Goal: Information Seeking & Learning: Learn about a topic

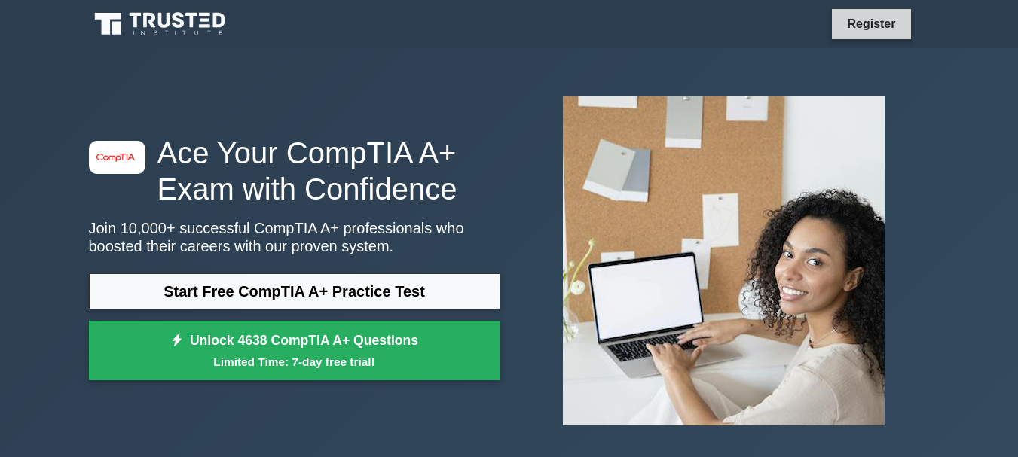
click at [866, 23] on link "Register" at bounding box center [871, 23] width 66 height 19
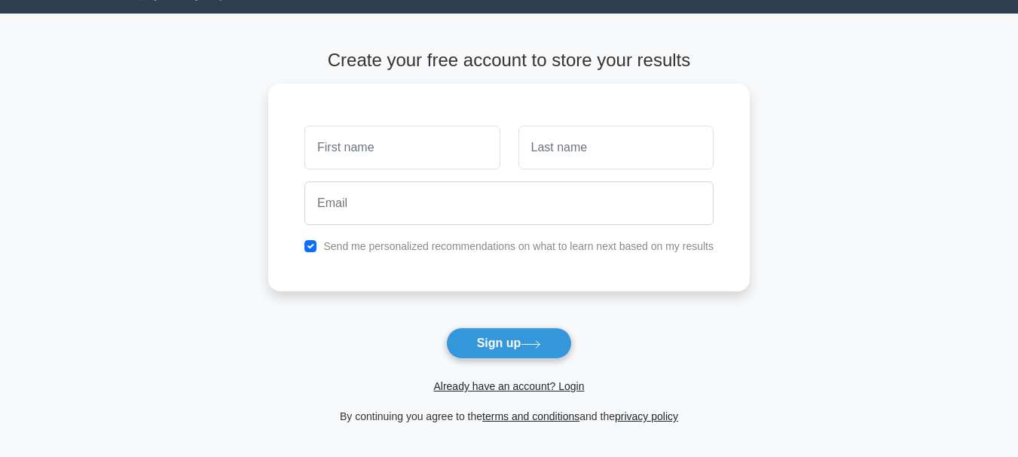
scroll to position [35, 0]
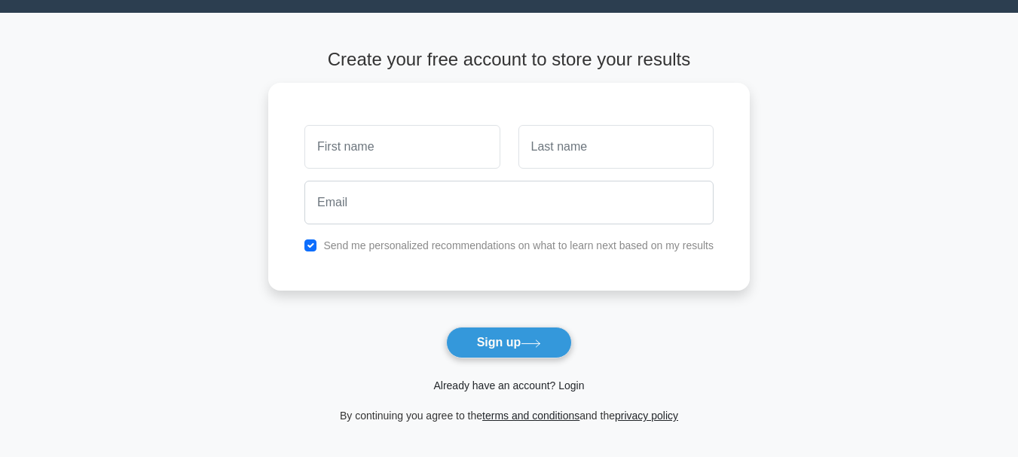
click at [474, 389] on link "Already have an account? Login" at bounding box center [508, 386] width 151 height 12
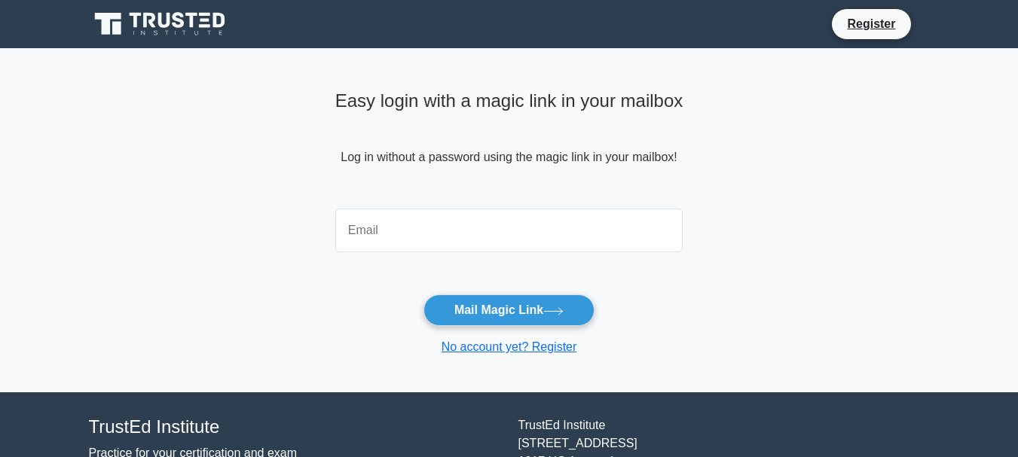
click at [521, 233] on input "email" at bounding box center [509, 231] width 348 height 44
type input "palacioprinces694@gmail.com"
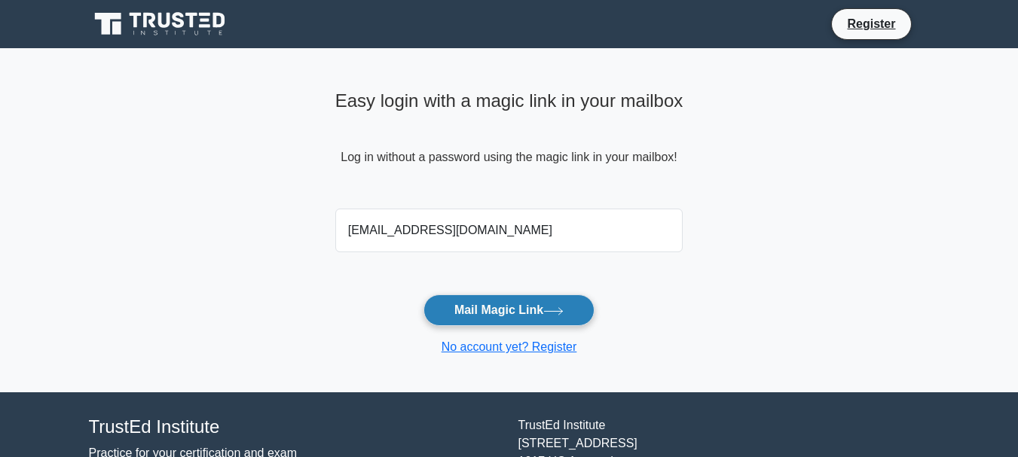
click at [530, 307] on button "Mail Magic Link" at bounding box center [508, 311] width 171 height 32
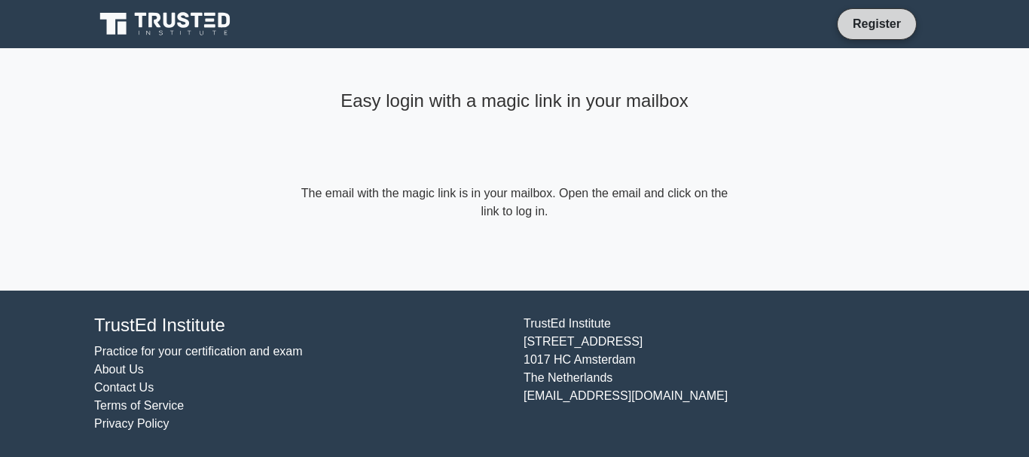
click at [863, 29] on link "Register" at bounding box center [877, 23] width 66 height 19
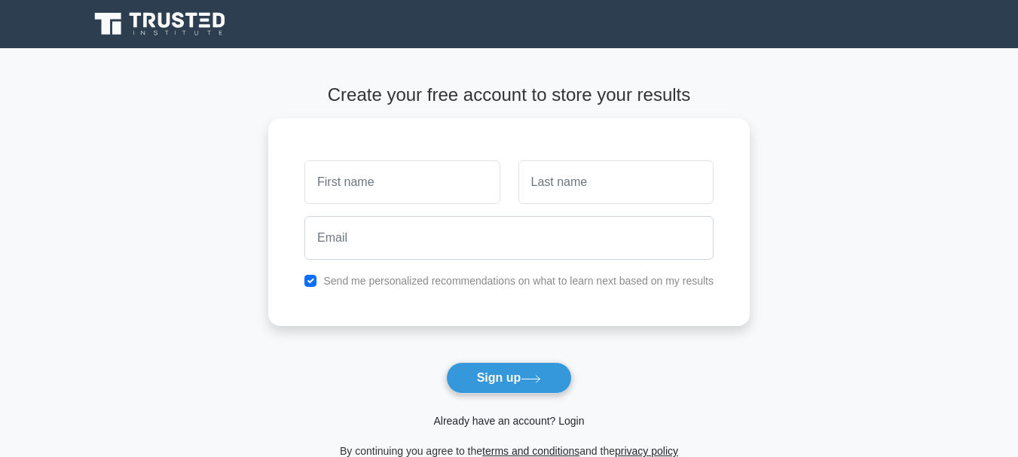
click at [498, 427] on link "Already have an account? Login" at bounding box center [508, 421] width 151 height 12
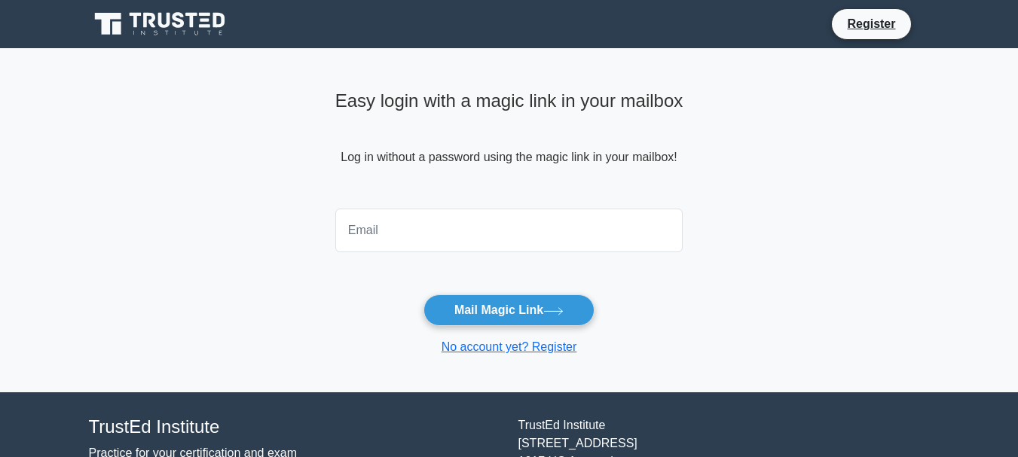
click at [451, 236] on input "email" at bounding box center [509, 231] width 348 height 44
type input "palacioprinces694@gmail.com"
click at [423, 295] on button "Mail Magic Link" at bounding box center [508, 311] width 171 height 32
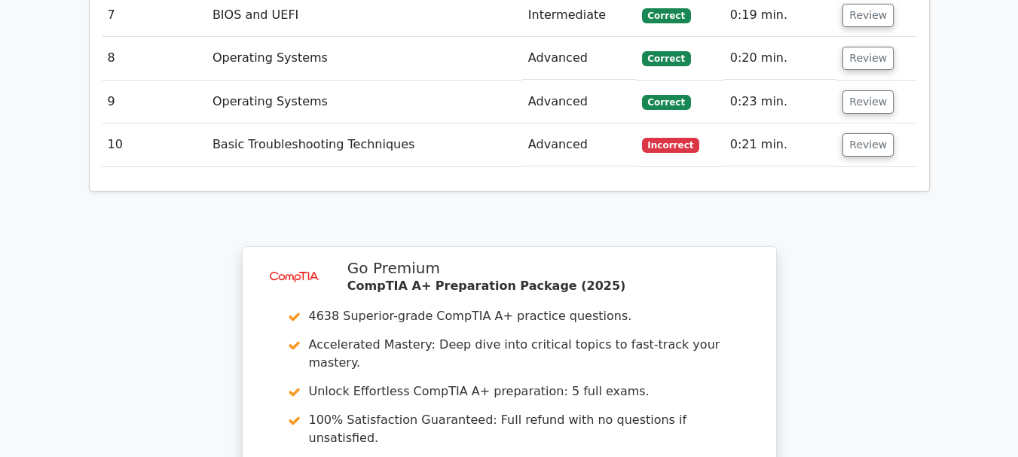
scroll to position [2696, 0]
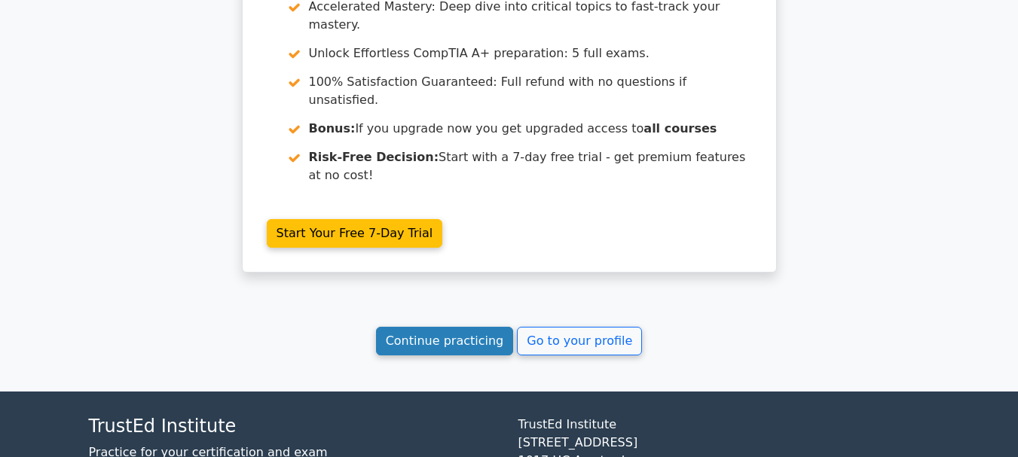
click at [469, 327] on link "Continue practicing" at bounding box center [445, 341] width 138 height 29
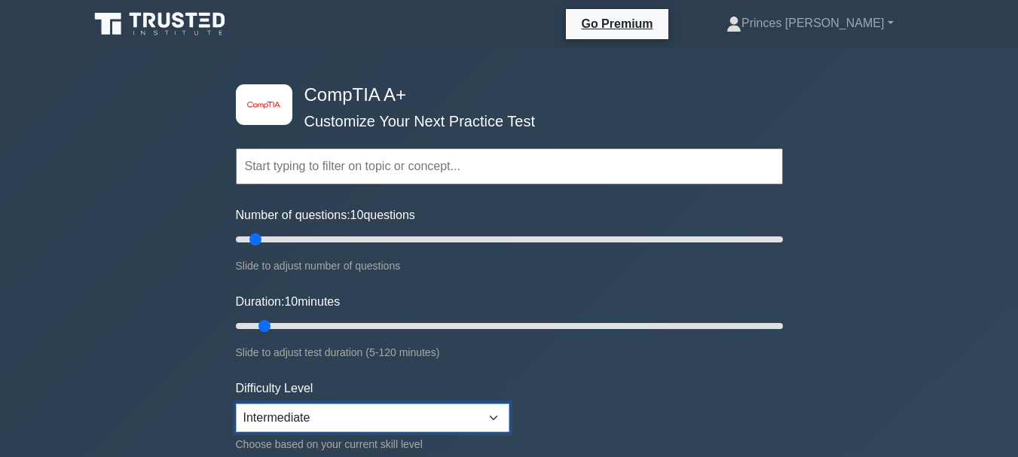
click at [367, 414] on select "Beginner Intermediate Expert" at bounding box center [372, 418] width 273 height 29
select select "beginner"
click at [236, 404] on select "Beginner Intermediate Expert" at bounding box center [372, 418] width 273 height 29
click at [415, 168] on input "text" at bounding box center [509, 166] width 547 height 36
type input "n"
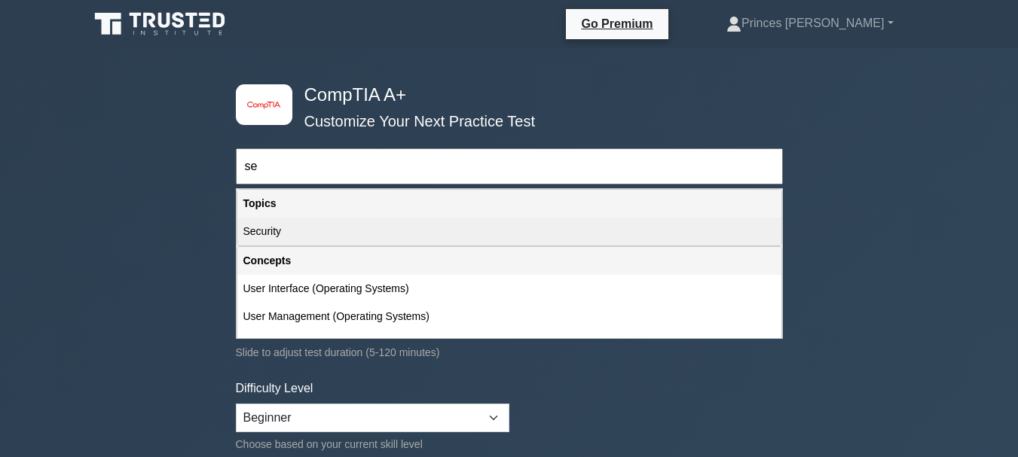
click at [310, 234] on div "Security" at bounding box center [509, 232] width 544 height 28
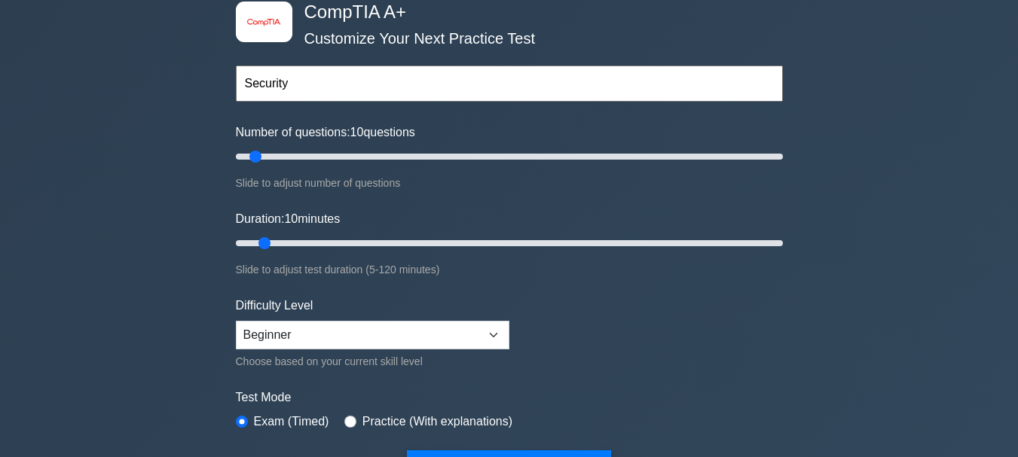
scroll to position [52, 0]
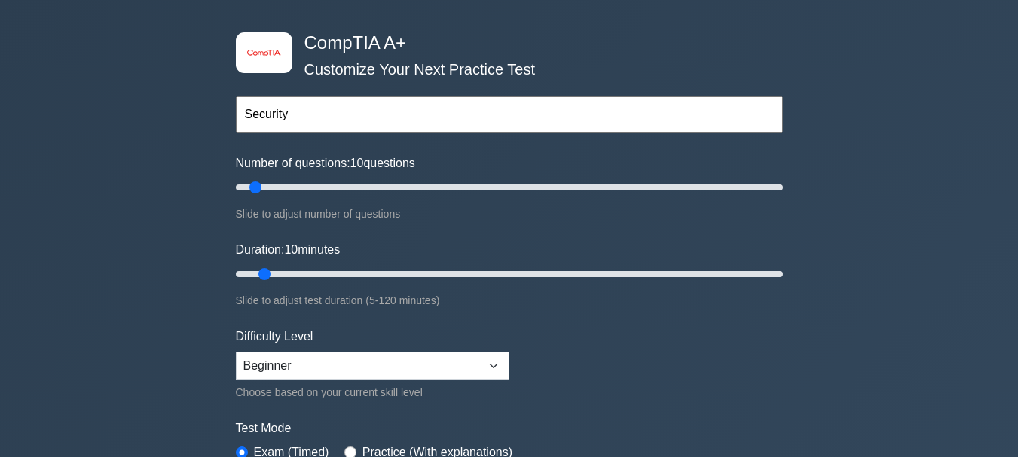
click at [356, 122] on input "Security" at bounding box center [509, 114] width 547 height 36
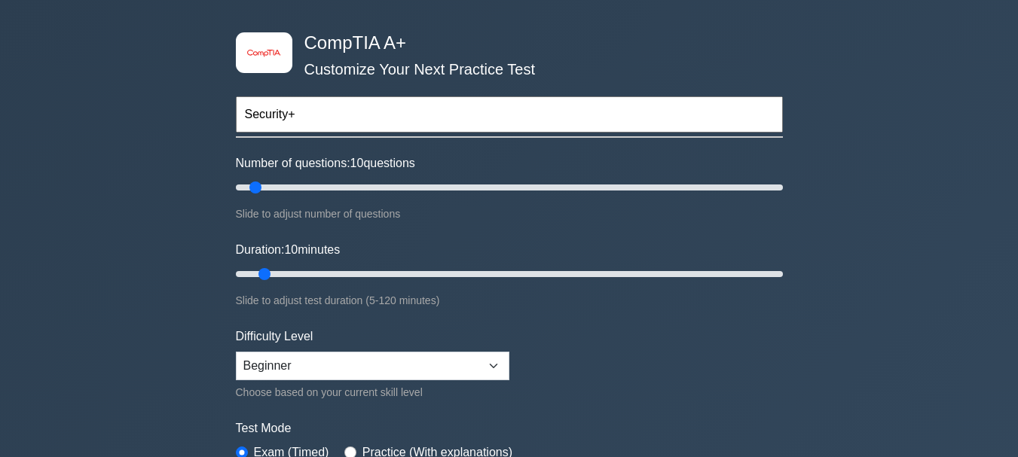
type input "Security"
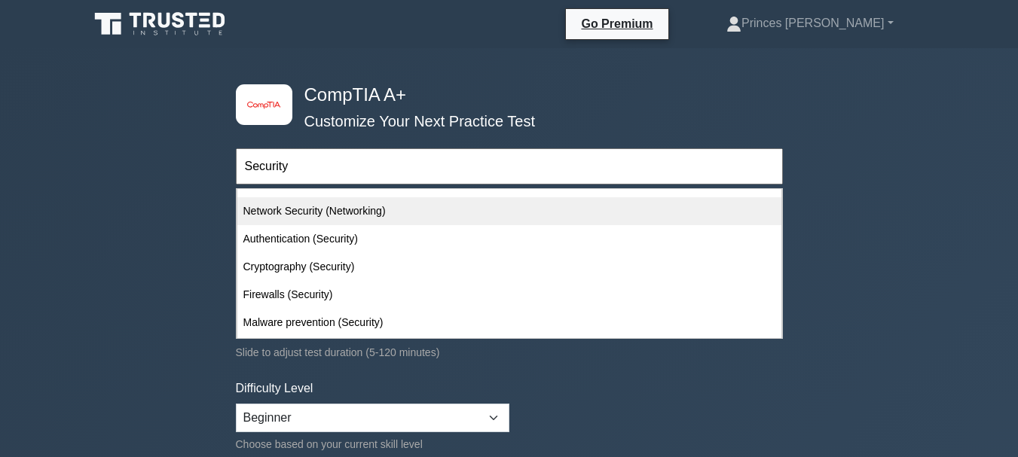
scroll to position [106, 0]
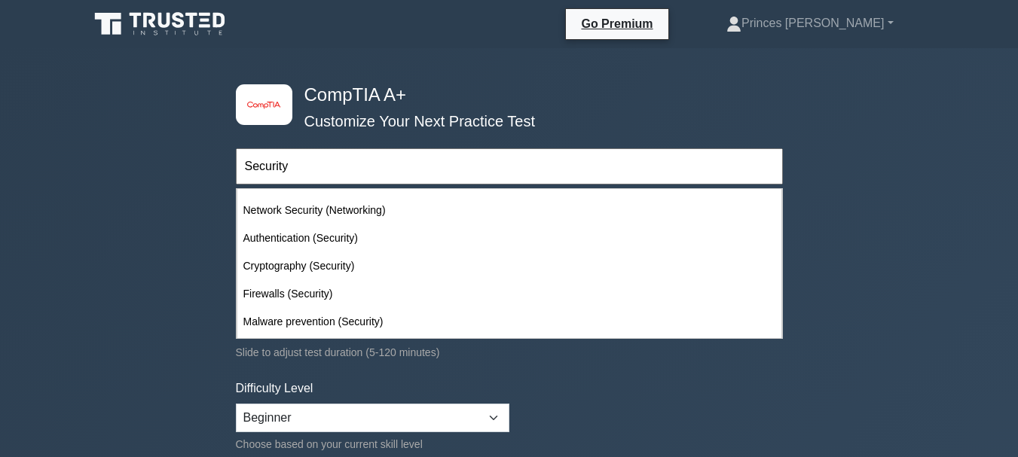
click at [562, 375] on form "Security Topics Hardware Operating Systems Networking Security Troubleshooting …" at bounding box center [509, 335] width 547 height 466
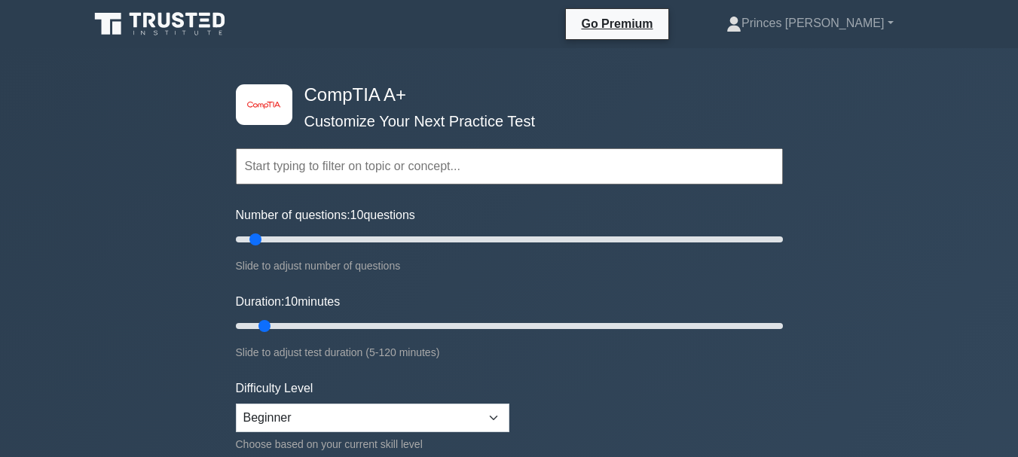
click at [462, 166] on input "text" at bounding box center [509, 166] width 547 height 36
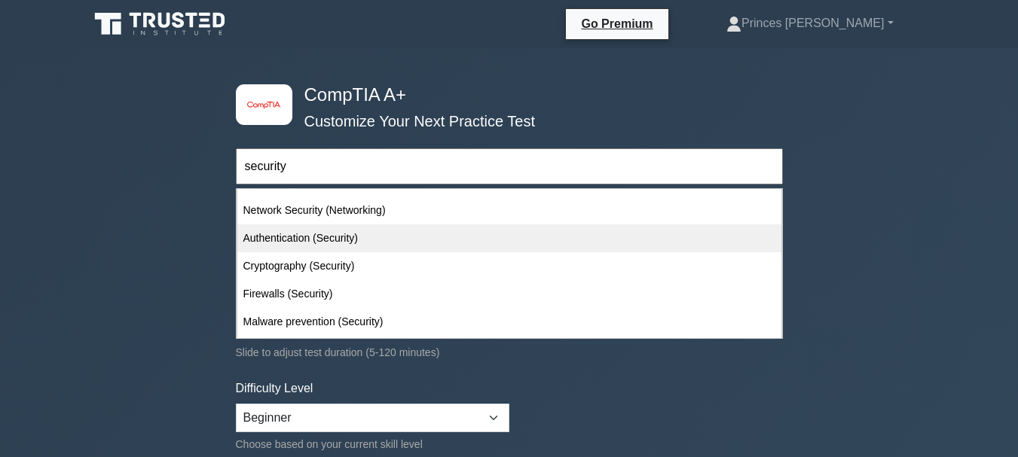
scroll to position [0, 0]
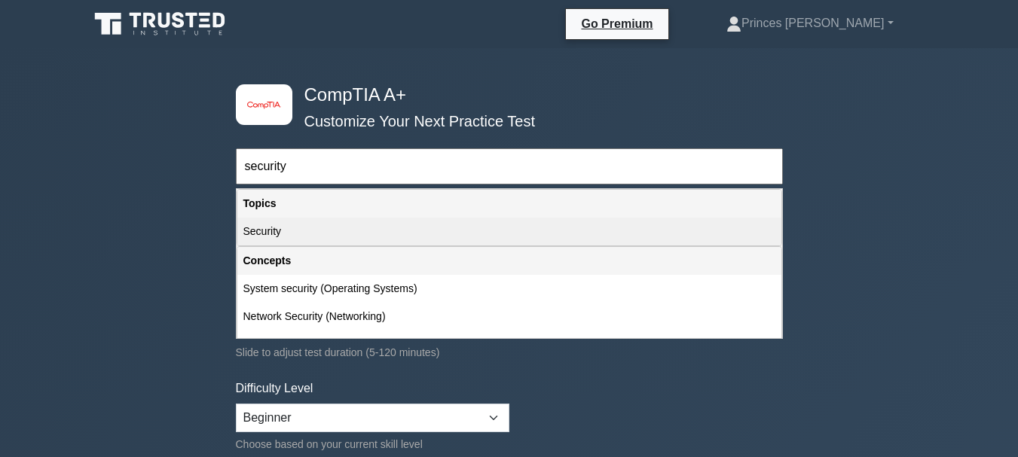
click at [389, 235] on div "Security" at bounding box center [509, 232] width 544 height 28
type input "Security"
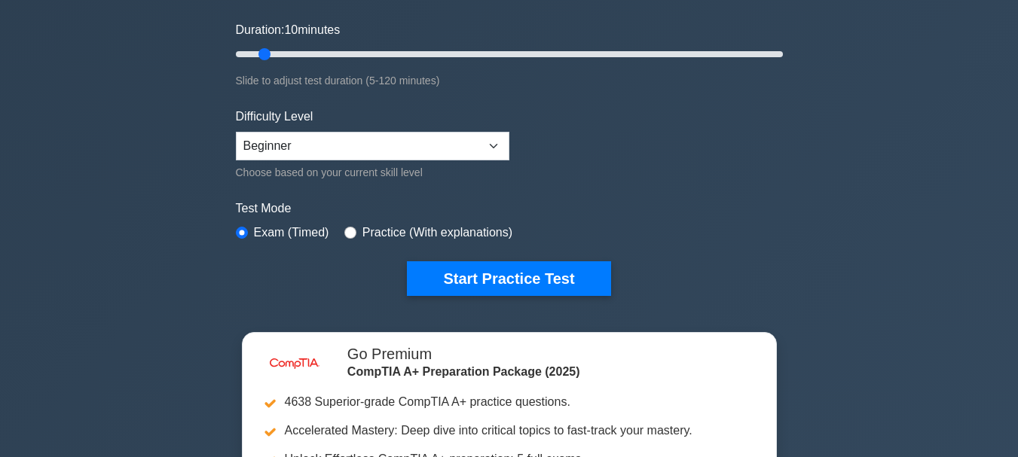
scroll to position [318, 0]
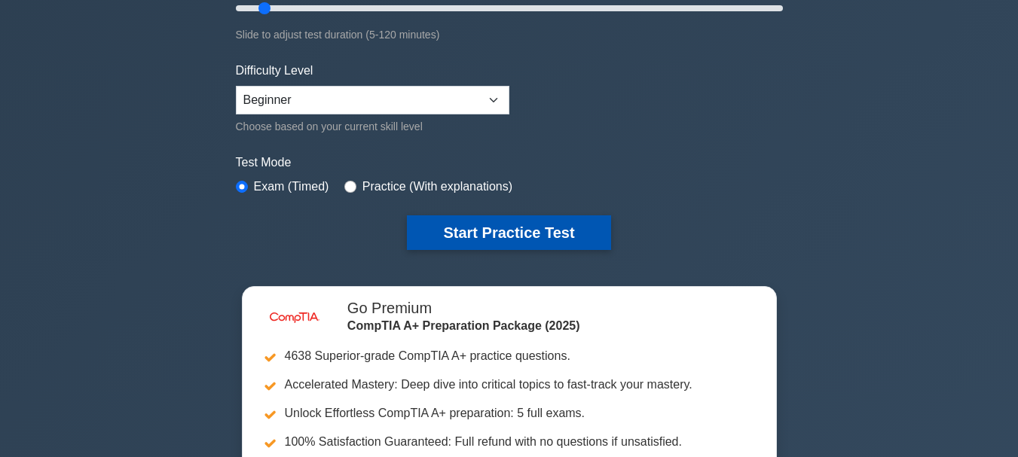
click at [478, 231] on button "Start Practice Test" at bounding box center [508, 232] width 203 height 35
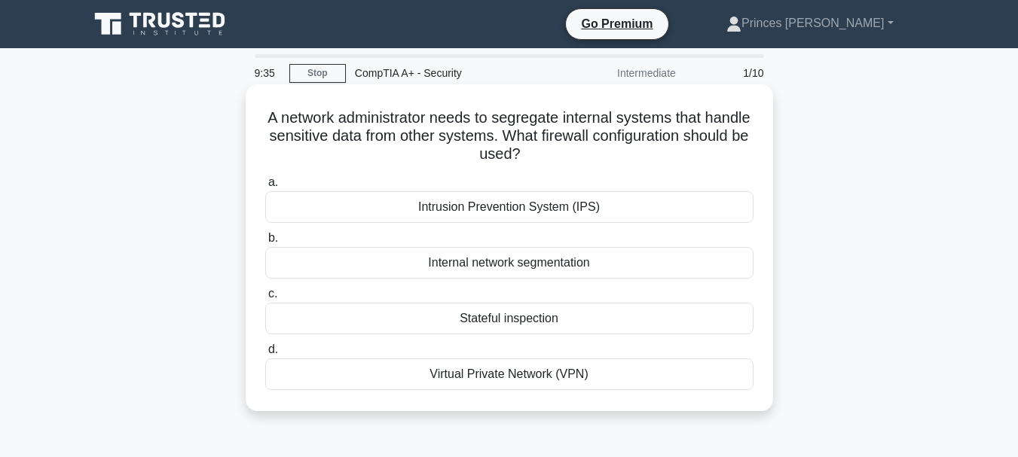
click at [501, 267] on div "Internal network segmentation" at bounding box center [509, 263] width 488 height 32
click at [265, 243] on input "b. Internal network segmentation" at bounding box center [265, 239] width 0 height 10
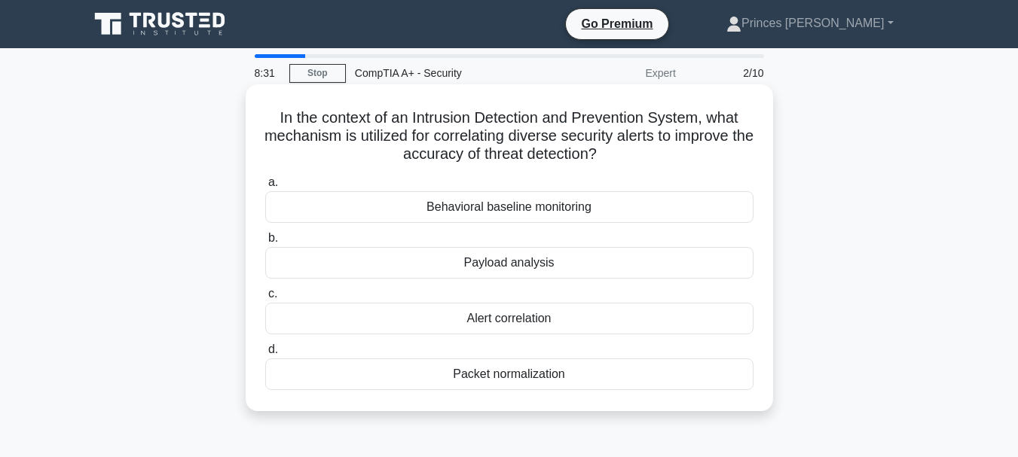
click at [533, 204] on div "Behavioral baseline monitoring" at bounding box center [509, 207] width 488 height 32
click at [265, 188] on input "a. Behavioral baseline monitoring" at bounding box center [265, 183] width 0 height 10
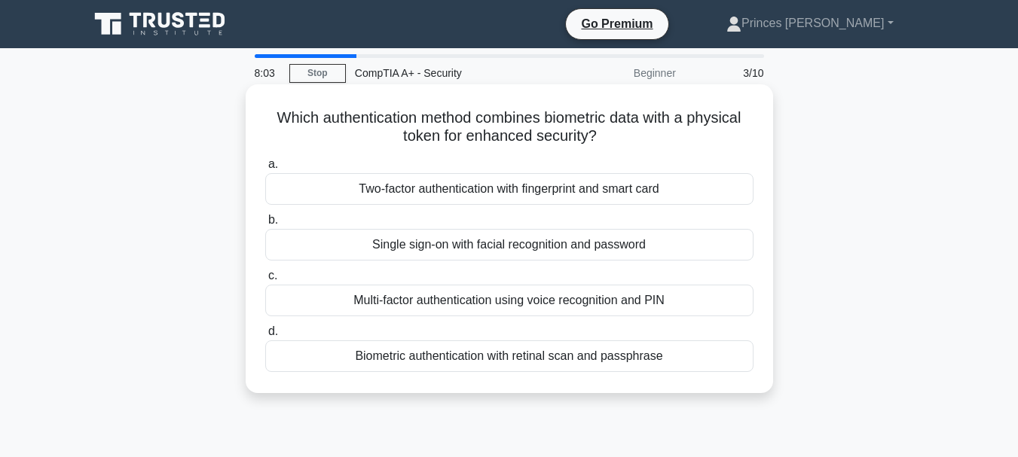
click at [431, 357] on div "Biometric authentication with retinal scan and passphrase" at bounding box center [509, 357] width 488 height 32
click at [265, 337] on input "d. Biometric authentication with retinal scan and passphrase" at bounding box center [265, 332] width 0 height 10
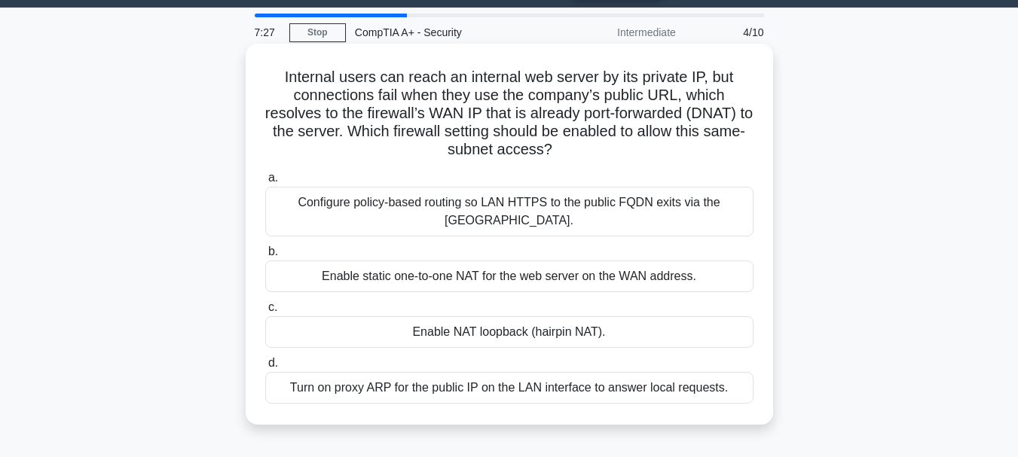
scroll to position [41, 0]
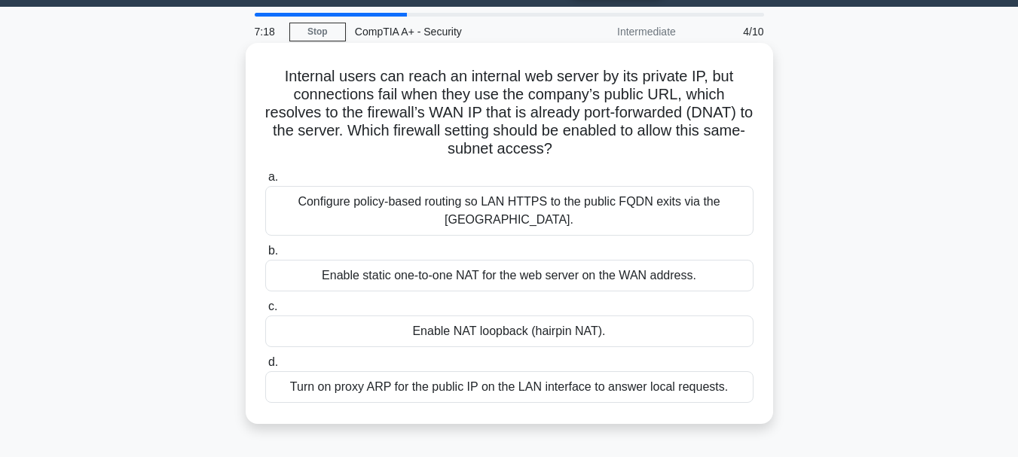
click at [493, 224] on div "Configure policy-based routing so LAN HTTPS to the public FQDN exits via the WA…" at bounding box center [509, 211] width 488 height 50
click at [265, 182] on input "a. Configure policy-based routing so LAN HTTPS to the public FQDN exits via the…" at bounding box center [265, 178] width 0 height 10
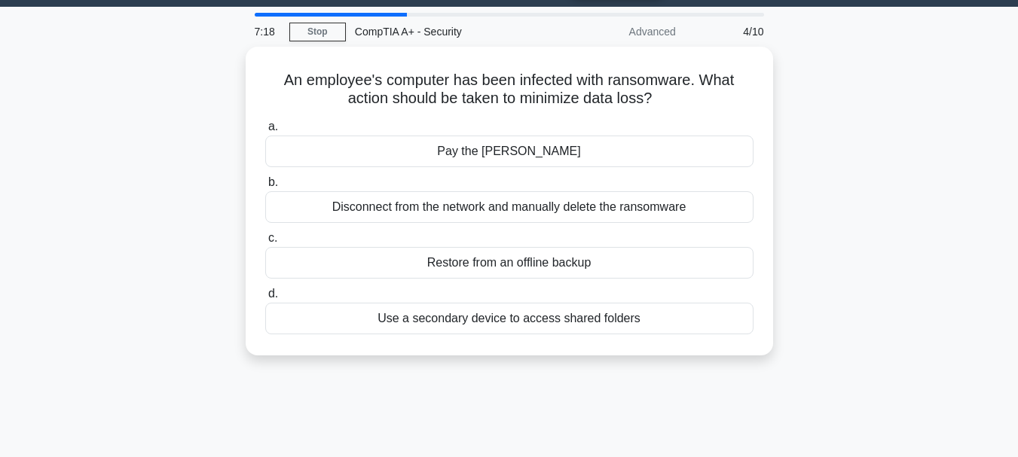
scroll to position [0, 0]
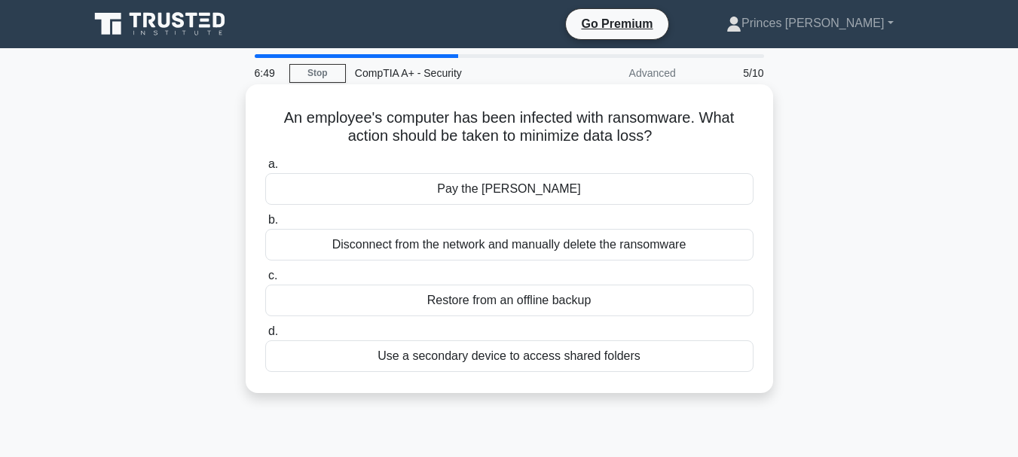
click at [484, 358] on div "Use a secondary device to access shared folders" at bounding box center [509, 357] width 488 height 32
click at [265, 337] on input "d. Use a secondary device to access shared folders" at bounding box center [265, 332] width 0 height 10
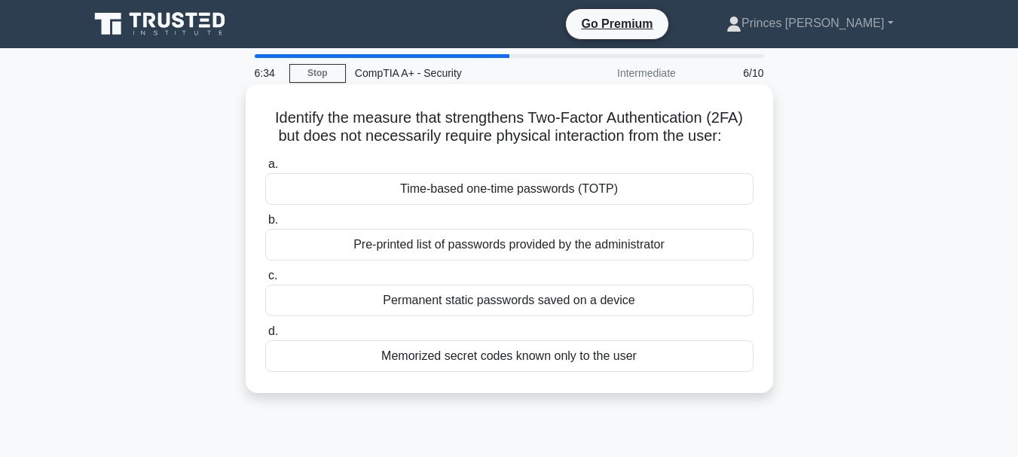
click at [487, 197] on div "Time-based one-time passwords (TOTP)" at bounding box center [509, 189] width 488 height 32
click at [265, 170] on input "a. Time-based one-time passwords (TOTP)" at bounding box center [265, 165] width 0 height 10
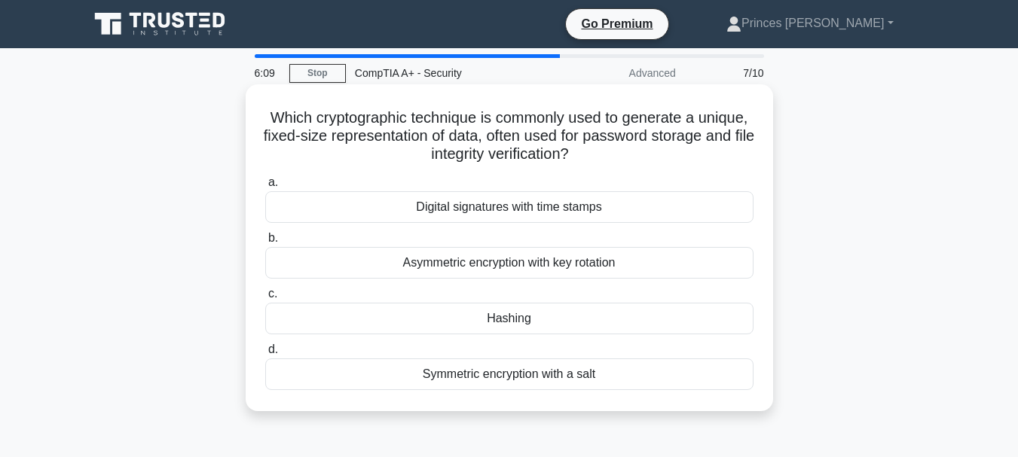
click at [560, 263] on div "Asymmetric encryption with key rotation" at bounding box center [509, 263] width 488 height 32
click at [265, 243] on input "b. Asymmetric encryption with key rotation" at bounding box center [265, 239] width 0 height 10
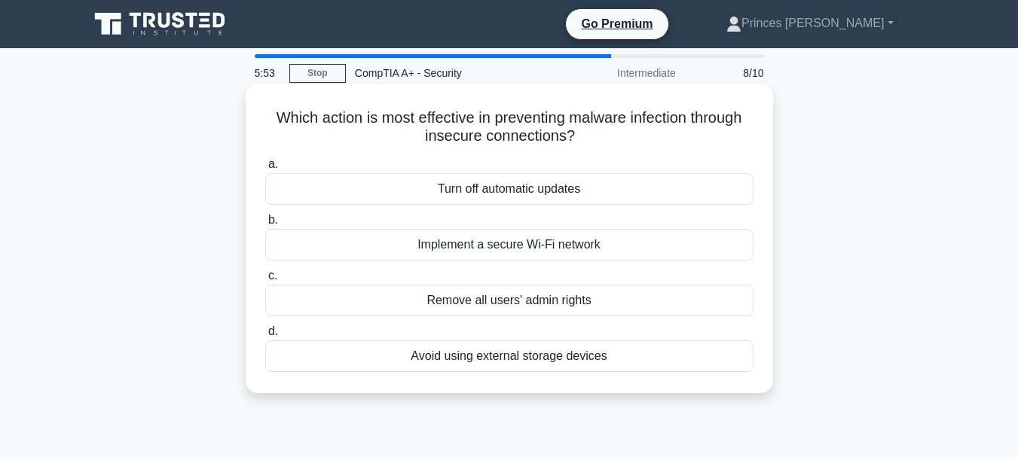
click at [546, 252] on div "Implement a secure Wi-Fi network" at bounding box center [509, 245] width 488 height 32
click at [265, 225] on input "b. Implement a secure Wi-Fi network" at bounding box center [265, 220] width 0 height 10
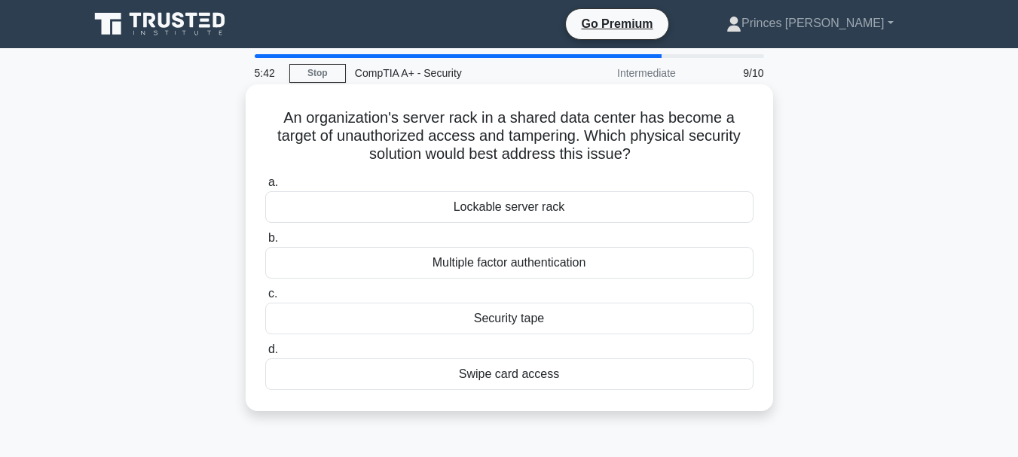
click at [545, 204] on div "Lockable server rack" at bounding box center [509, 207] width 488 height 32
click at [265, 188] on input "a. Lockable server rack" at bounding box center [265, 183] width 0 height 10
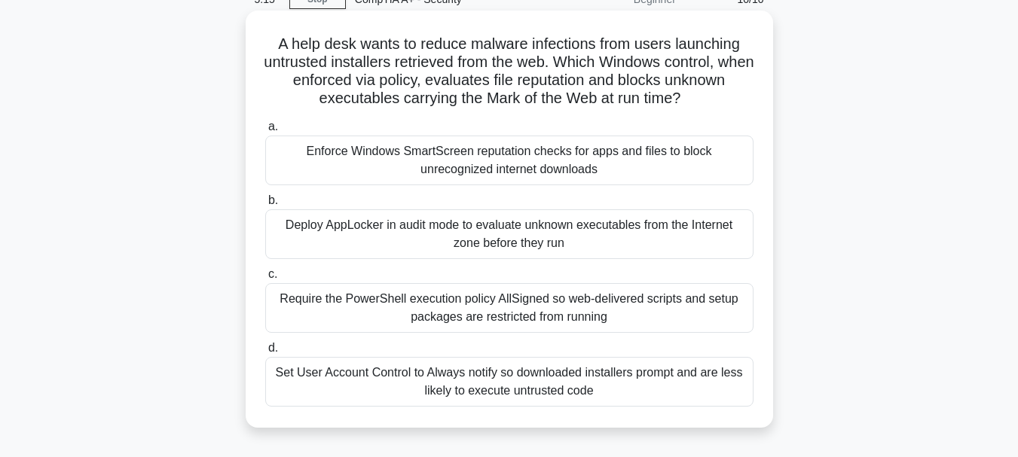
scroll to position [73, 0]
click at [537, 330] on div "Require the PowerShell execution policy AllSigned so web-delivered scripts and …" at bounding box center [509, 309] width 488 height 50
click at [265, 280] on input "c. Require the PowerShell execution policy AllSigned so web-delivered scripts a…" at bounding box center [265, 275] width 0 height 10
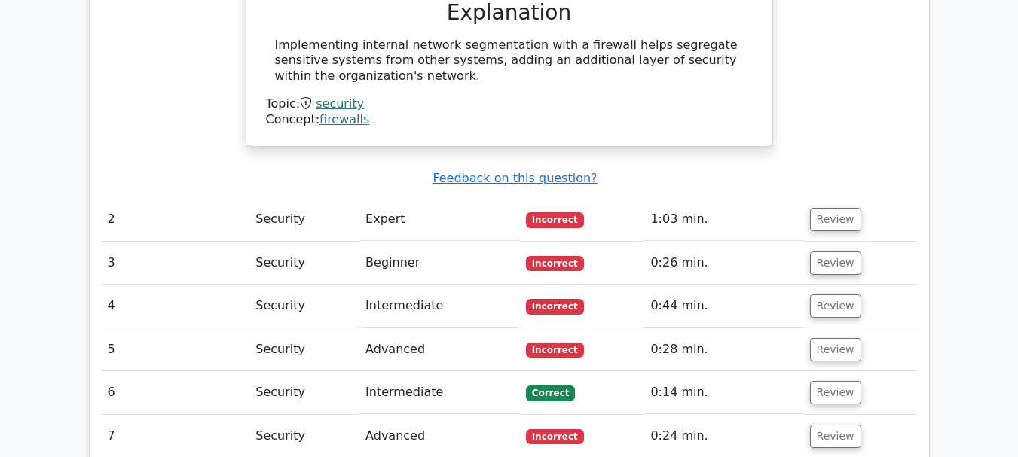
scroll to position [1504, 0]
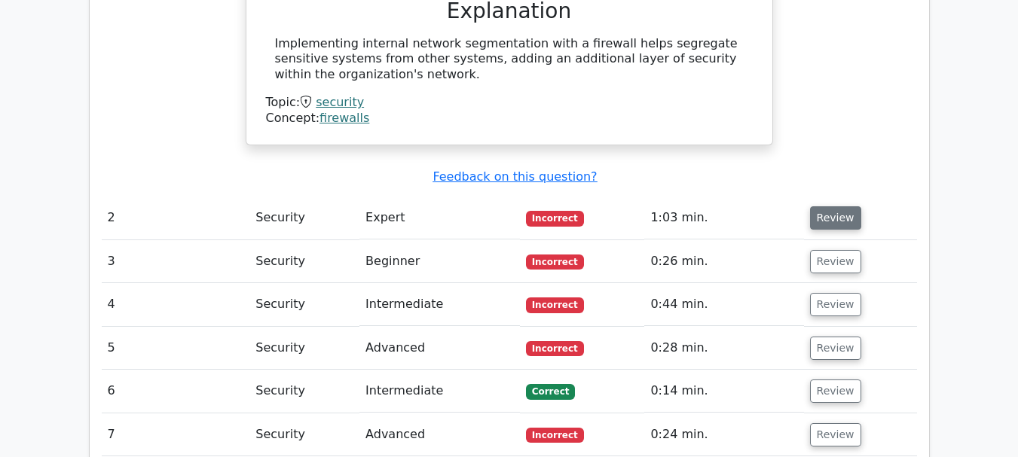
click at [826, 206] on button "Review" at bounding box center [835, 217] width 51 height 23
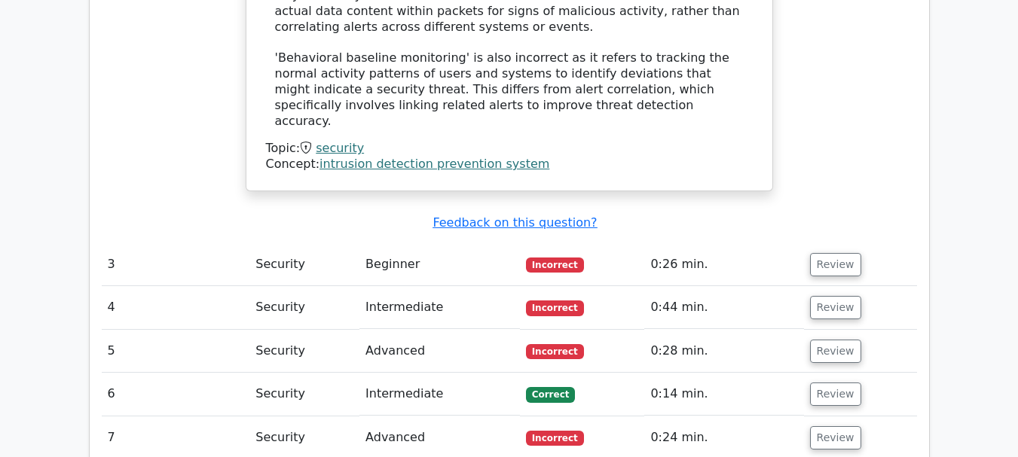
scroll to position [2304, 0]
click at [829, 254] on button "Review" at bounding box center [835, 265] width 51 height 23
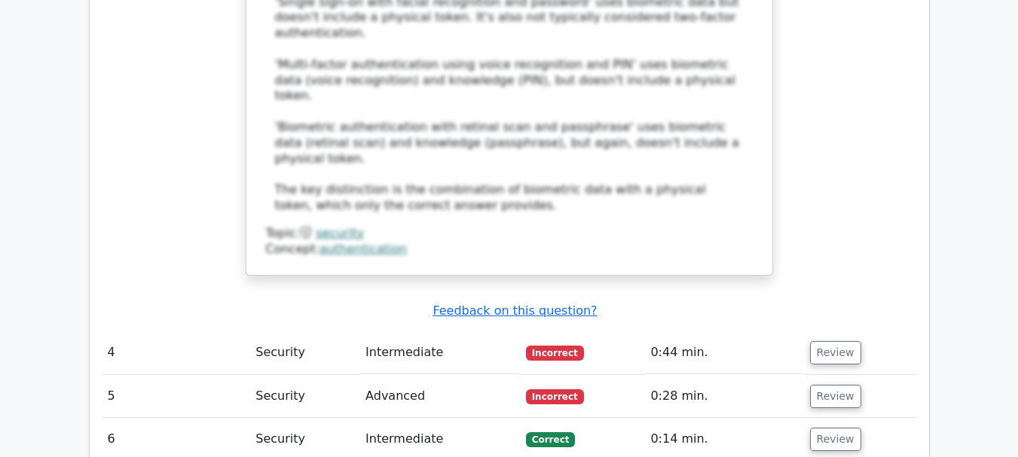
scroll to position [3127, 0]
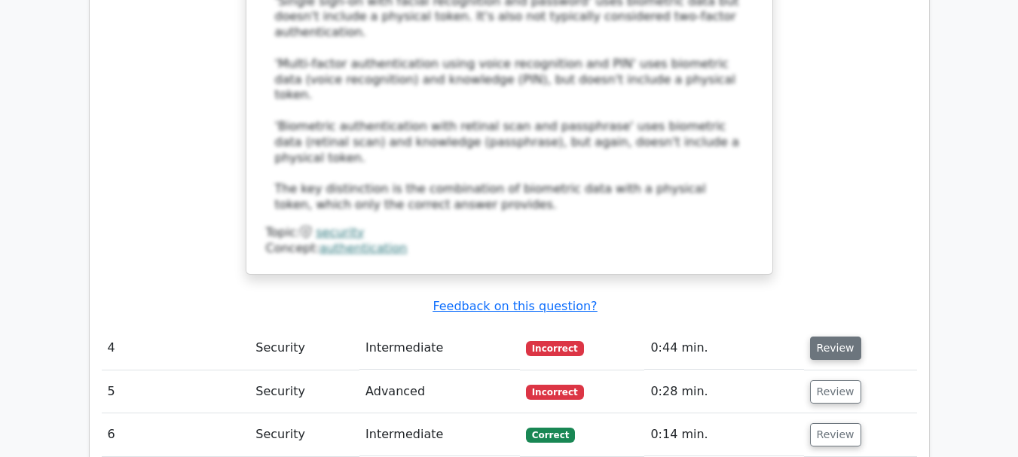
click at [840, 337] on button "Review" at bounding box center [835, 348] width 51 height 23
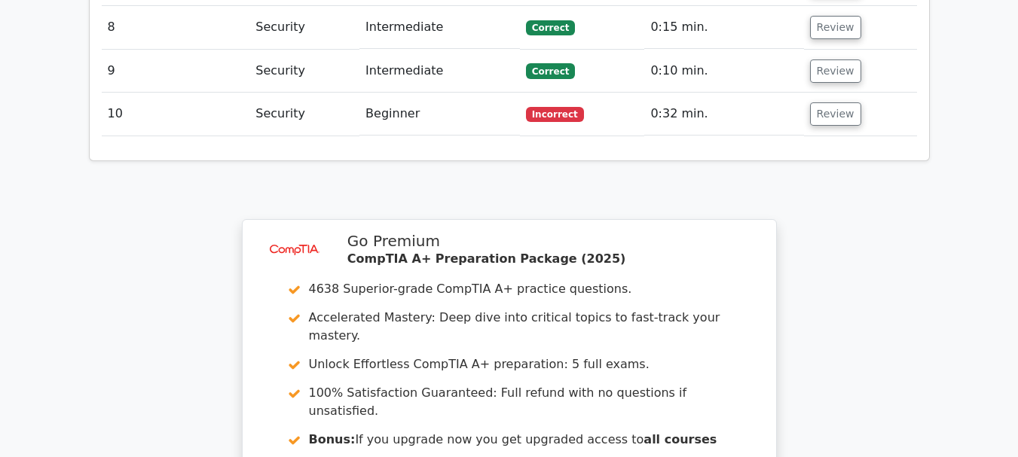
scroll to position [4678, 0]
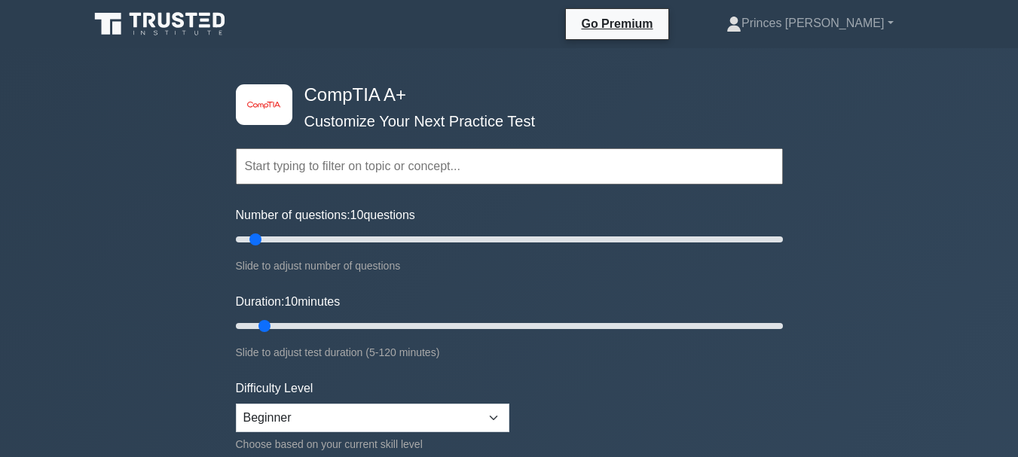
click at [342, 174] on input "text" at bounding box center [509, 166] width 547 height 36
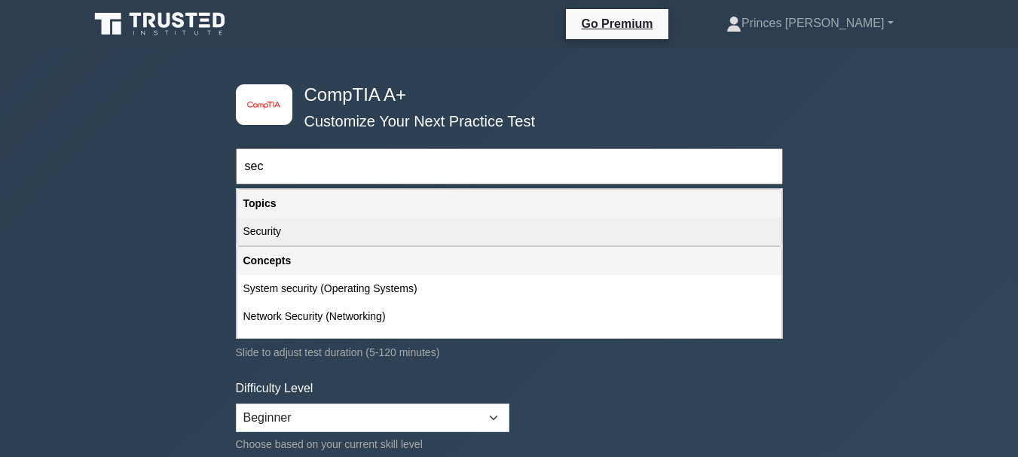
click at [360, 244] on div "Security" at bounding box center [509, 232] width 544 height 28
type input "Security"
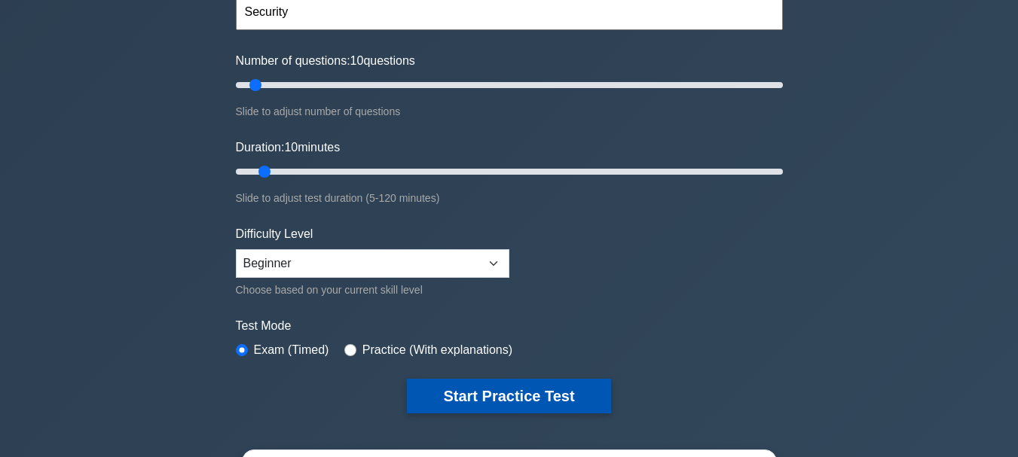
scroll to position [136, 0]
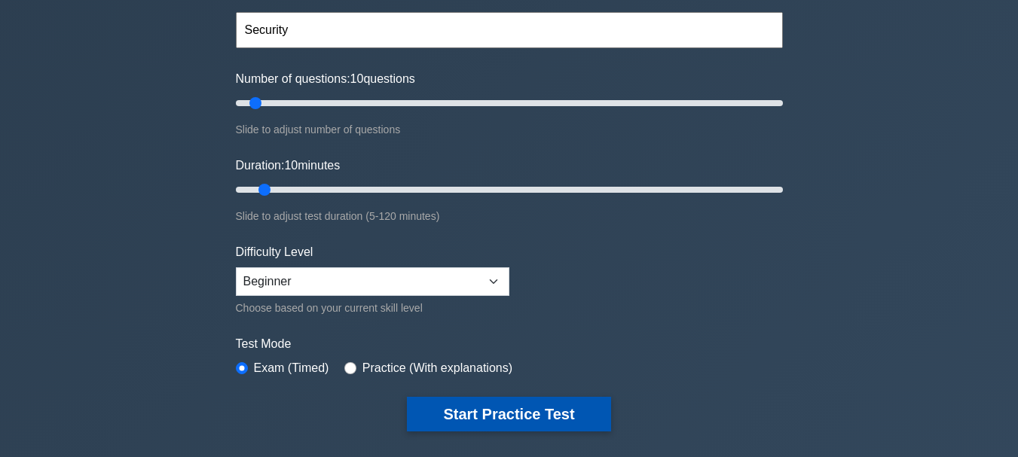
click at [481, 402] on button "Start Practice Test" at bounding box center [508, 414] width 203 height 35
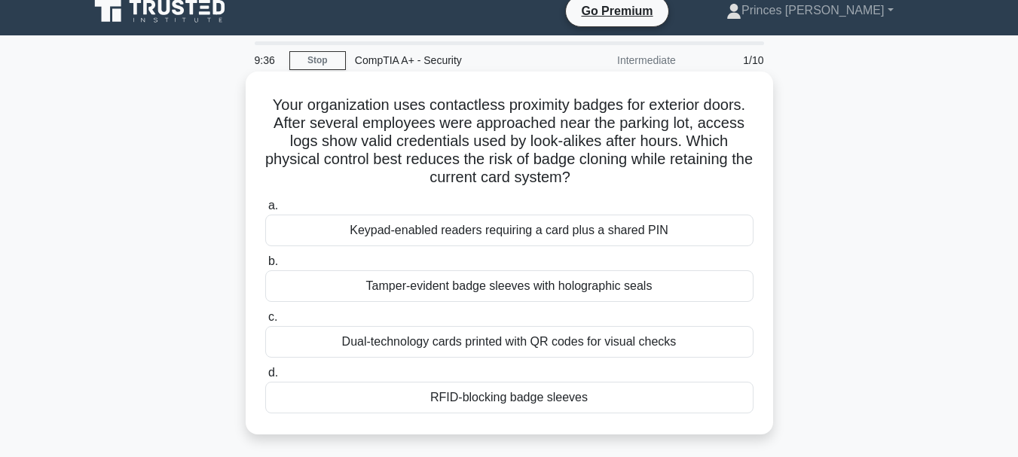
scroll to position [14, 0]
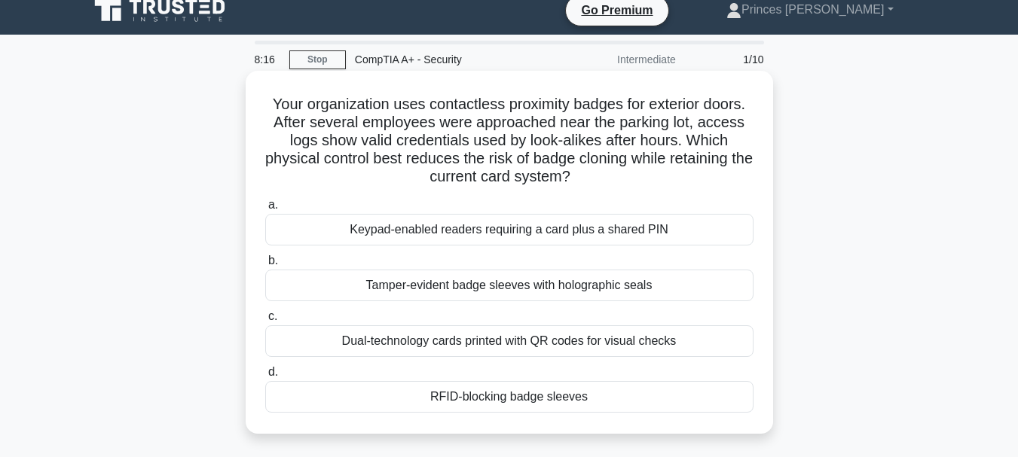
click at [421, 345] on div "Dual-technology cards printed with QR codes for visual checks" at bounding box center [509, 341] width 488 height 32
click at [265, 322] on input "c. Dual-technology cards printed with QR codes for visual checks" at bounding box center [265, 317] width 0 height 10
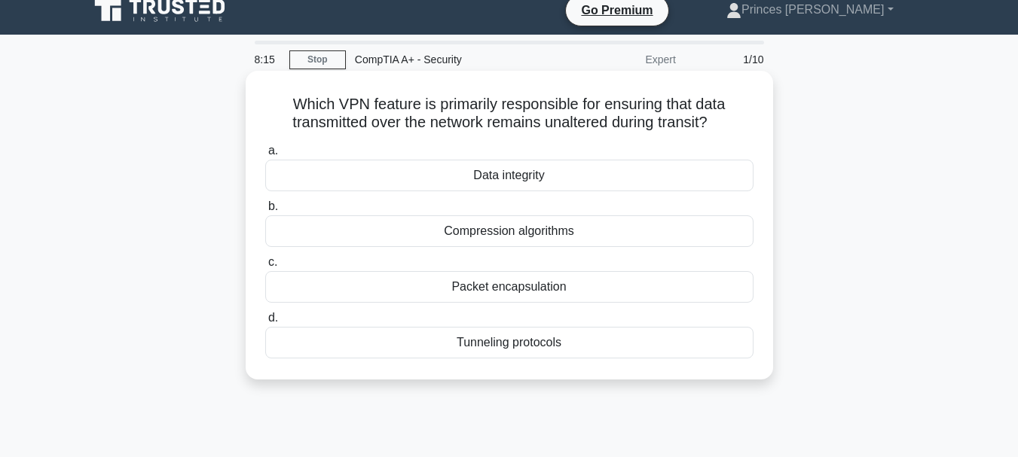
scroll to position [0, 0]
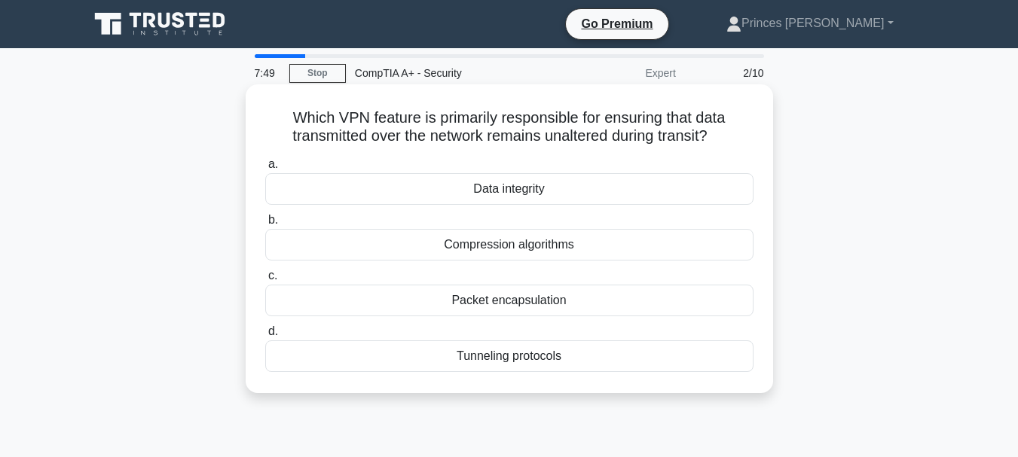
click at [436, 188] on div "Data integrity" at bounding box center [509, 189] width 488 height 32
click at [265, 170] on input "a. Data integrity" at bounding box center [265, 165] width 0 height 10
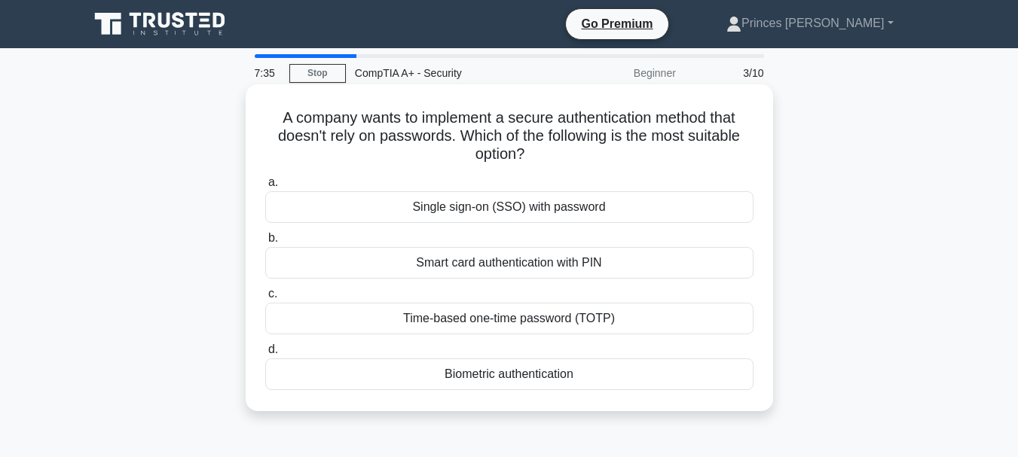
click at [429, 380] on div "Biometric authentication" at bounding box center [509, 375] width 488 height 32
click at [265, 355] on input "d. Biometric authentication" at bounding box center [265, 350] width 0 height 10
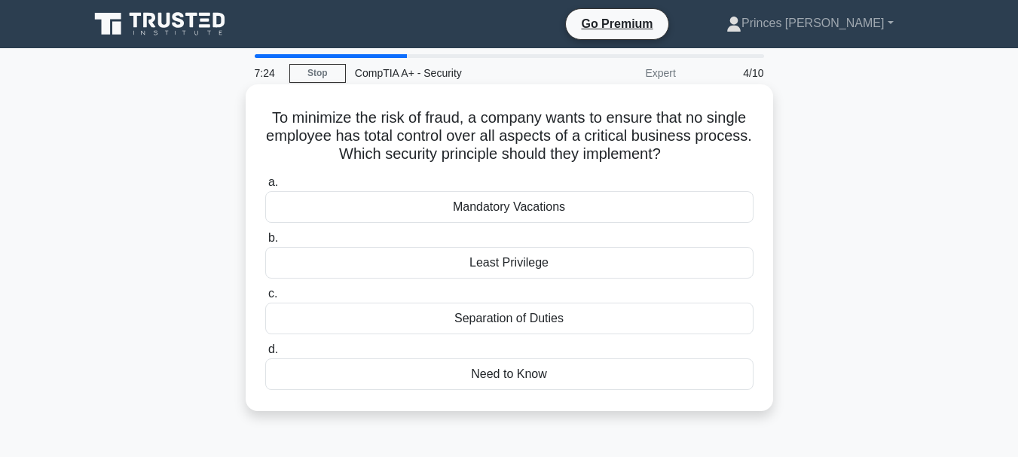
click at [345, 319] on div "Separation of Duties" at bounding box center [509, 319] width 488 height 32
click at [265, 299] on input "c. Separation of Duties" at bounding box center [265, 294] width 0 height 10
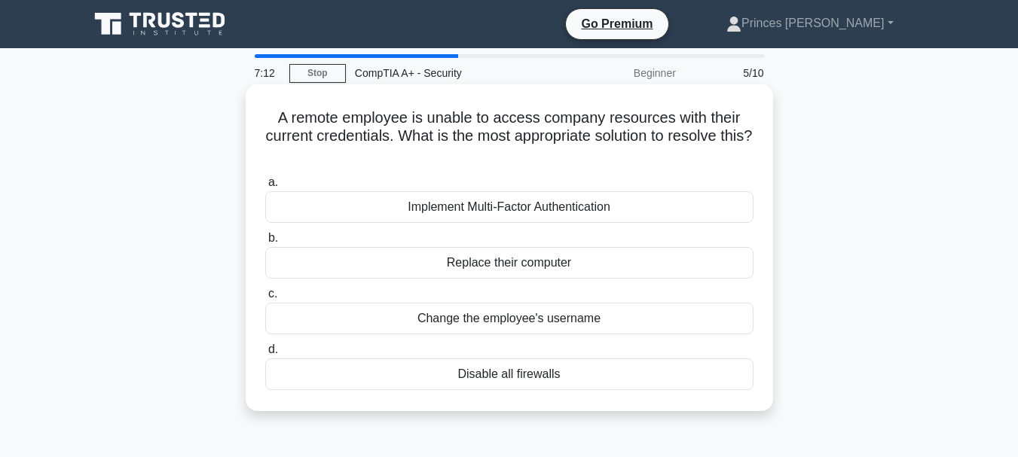
click at [358, 209] on div "Implement Multi-Factor Authentication" at bounding box center [509, 207] width 488 height 32
click at [265, 188] on input "a. Implement Multi-Factor Authentication" at bounding box center [265, 183] width 0 height 10
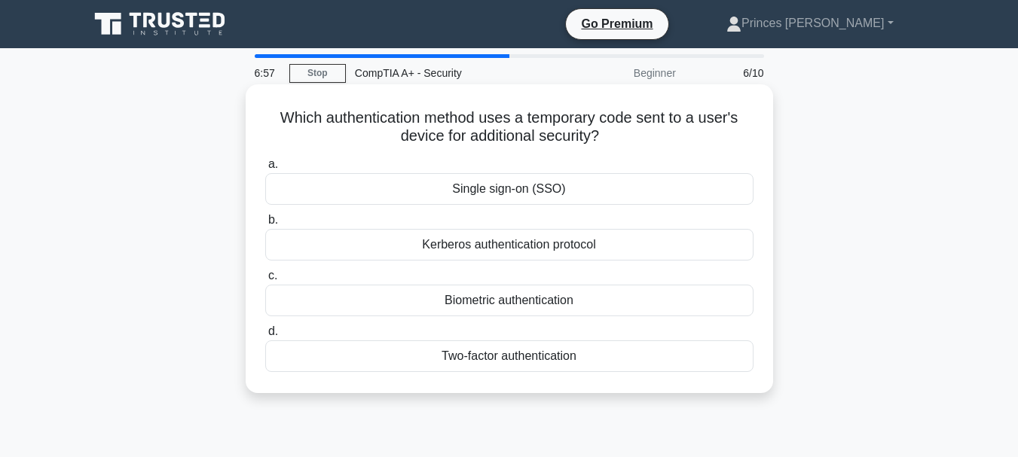
click at [411, 360] on div "Two-factor authentication" at bounding box center [509, 357] width 488 height 32
click at [265, 337] on input "d. Two-factor authentication" at bounding box center [265, 332] width 0 height 10
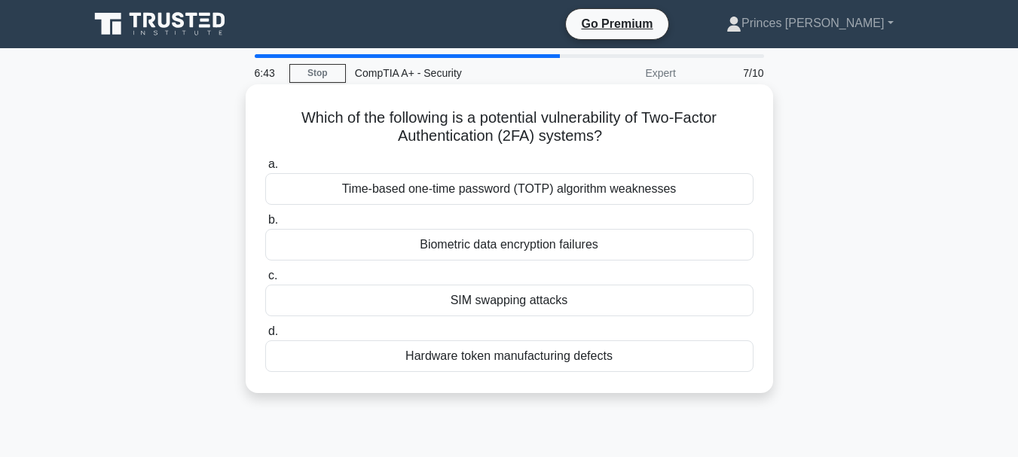
click at [411, 298] on div "SIM swapping attacks" at bounding box center [509, 301] width 488 height 32
click at [265, 281] on input "c. SIM swapping attacks" at bounding box center [265, 276] width 0 height 10
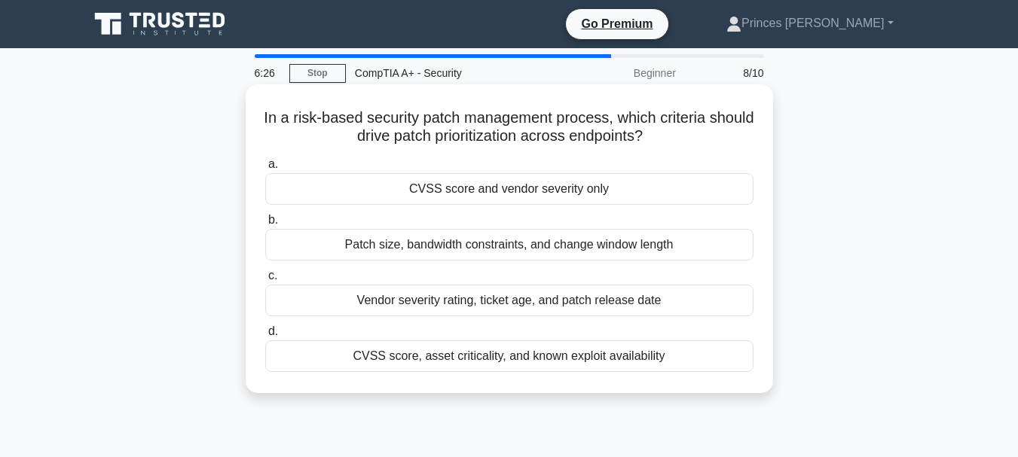
click at [334, 353] on div "CVSS score, asset criticality, and known exploit availability" at bounding box center [509, 357] width 488 height 32
click at [265, 337] on input "d. CVSS score, asset criticality, and known exploit availability" at bounding box center [265, 332] width 0 height 10
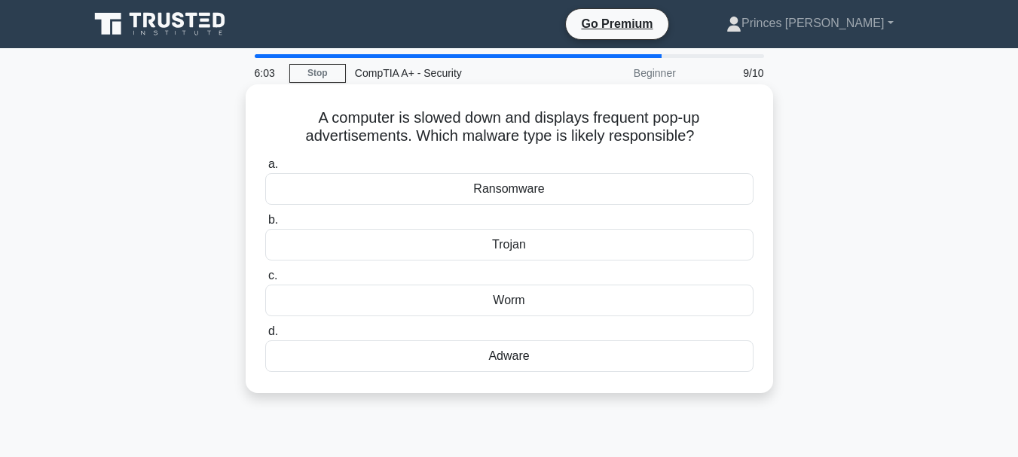
click at [547, 121] on h5 "A computer is slowed down and displays frequent pop-up advertisements. Which ma…" at bounding box center [509, 127] width 491 height 38
click at [473, 358] on div "Adware" at bounding box center [509, 357] width 488 height 32
click at [265, 337] on input "d. Adware" at bounding box center [265, 332] width 0 height 10
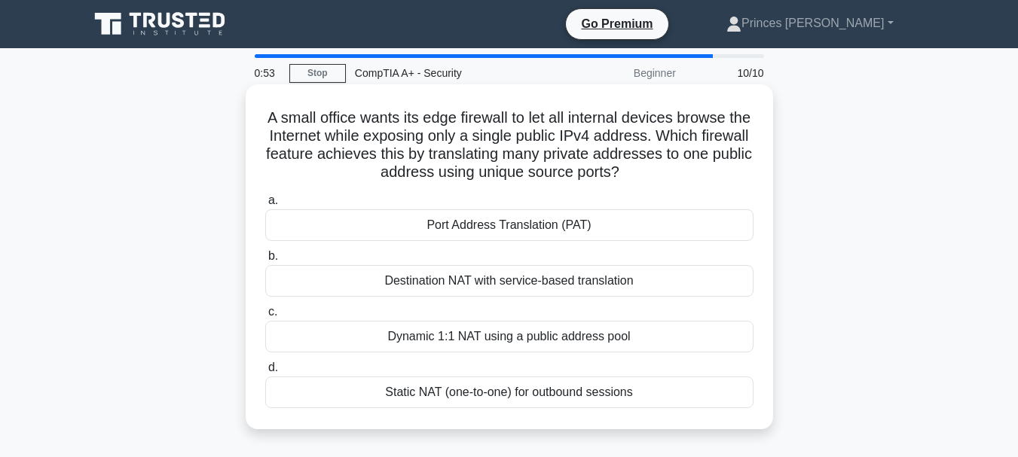
click at [501, 222] on div "Port Address Translation (PAT)" at bounding box center [509, 225] width 488 height 32
click at [265, 206] on input "a. Port Address Translation (PAT)" at bounding box center [265, 201] width 0 height 10
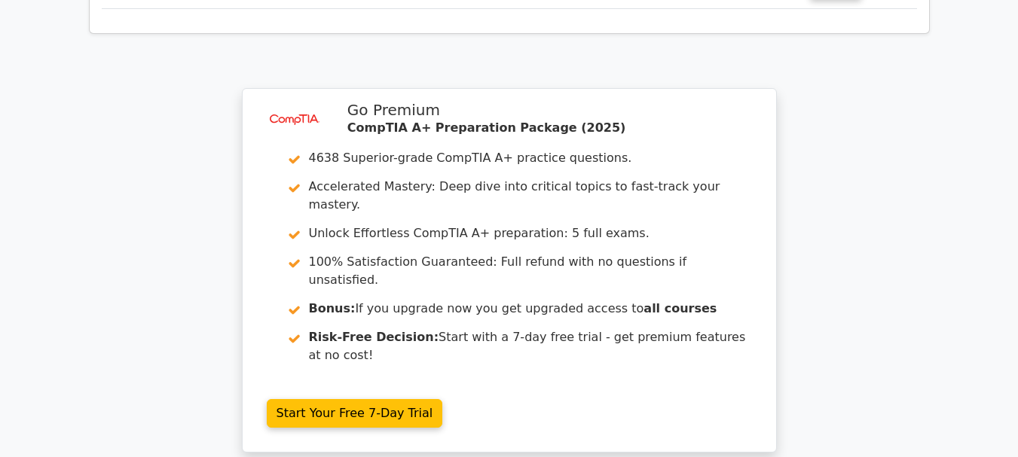
scroll to position [2584, 0]
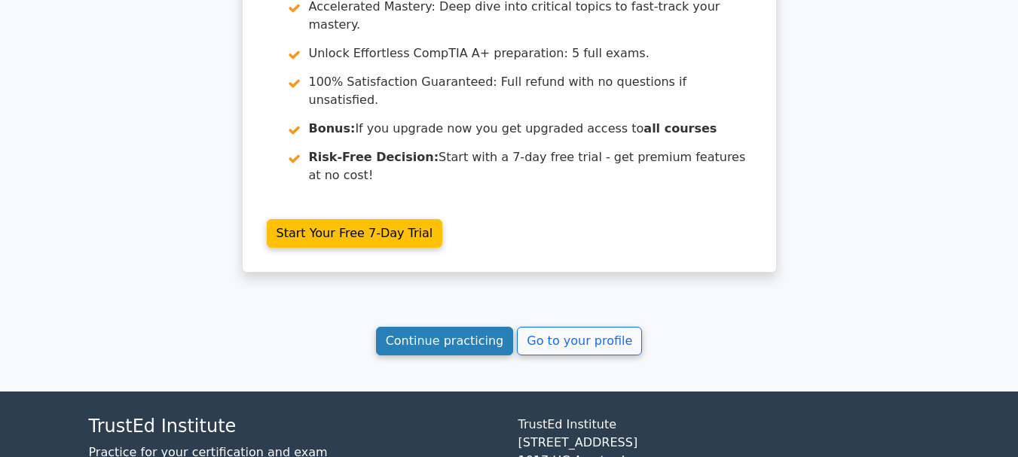
click at [460, 327] on link "Continue practicing" at bounding box center [445, 341] width 138 height 29
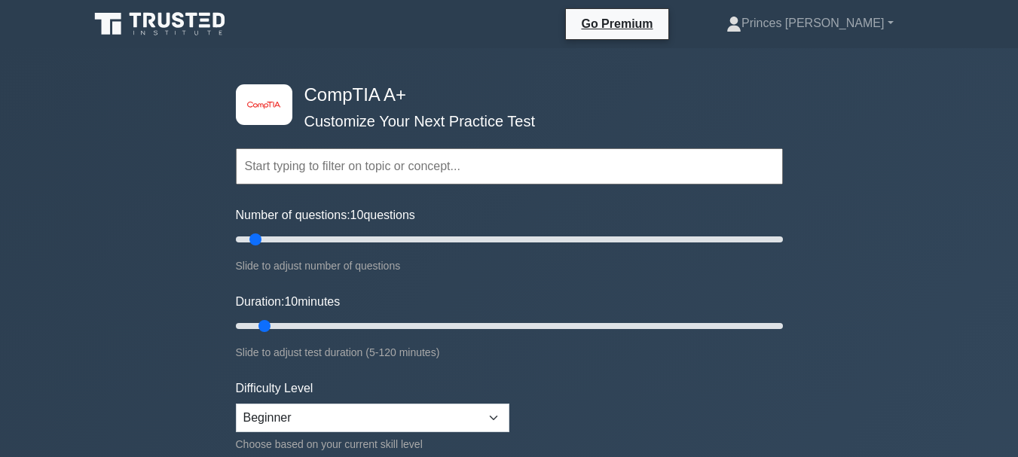
click at [326, 166] on input "text" at bounding box center [509, 166] width 547 height 36
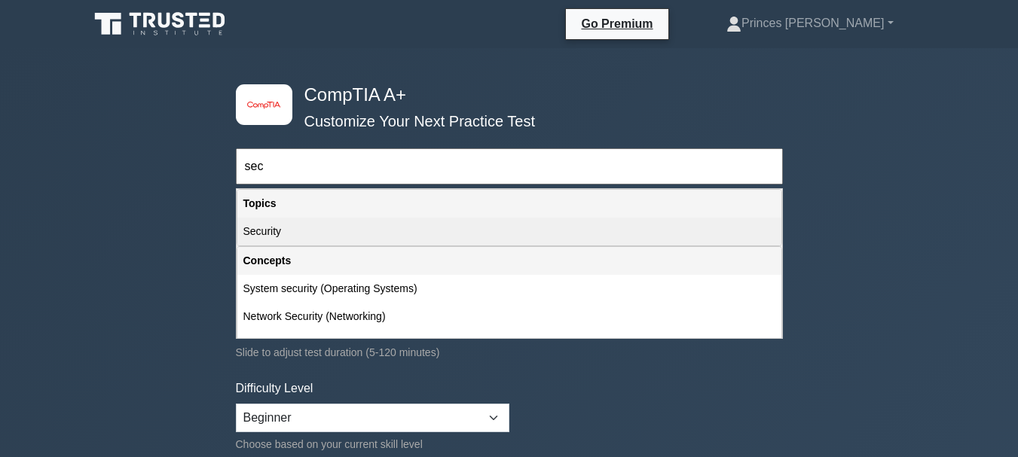
click at [350, 240] on div "Security" at bounding box center [509, 232] width 544 height 28
type input "Security"
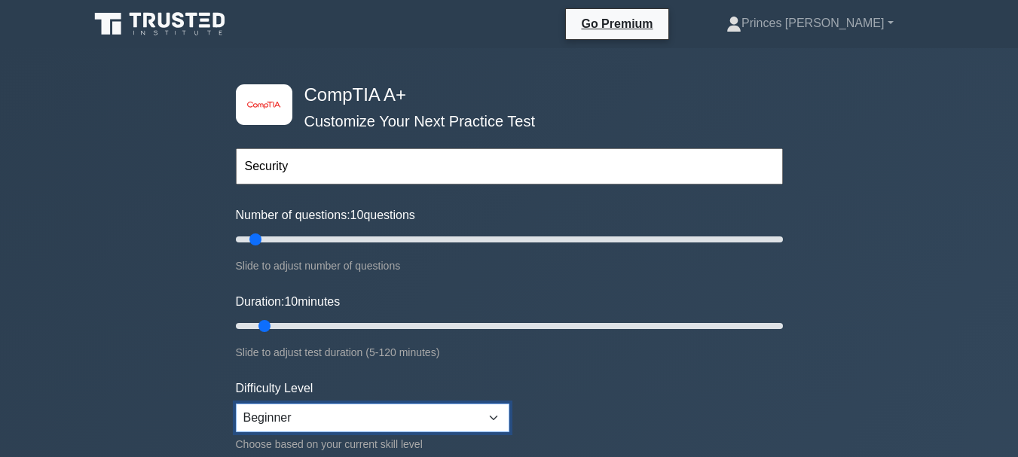
click at [314, 417] on select "Beginner Intermediate Expert" at bounding box center [372, 418] width 273 height 29
select select "intermediate"
click at [236, 404] on select "Beginner Intermediate Expert" at bounding box center [372, 418] width 273 height 29
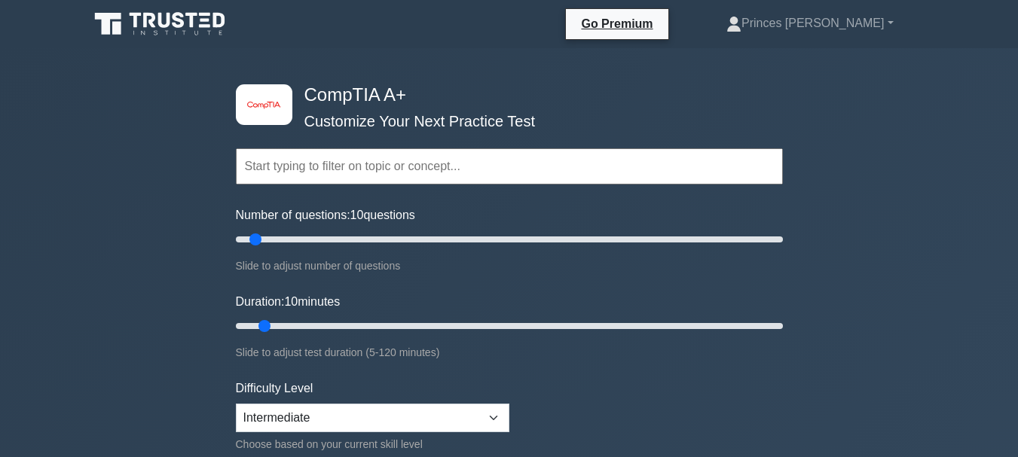
click at [412, 159] on input "text" at bounding box center [509, 166] width 547 height 36
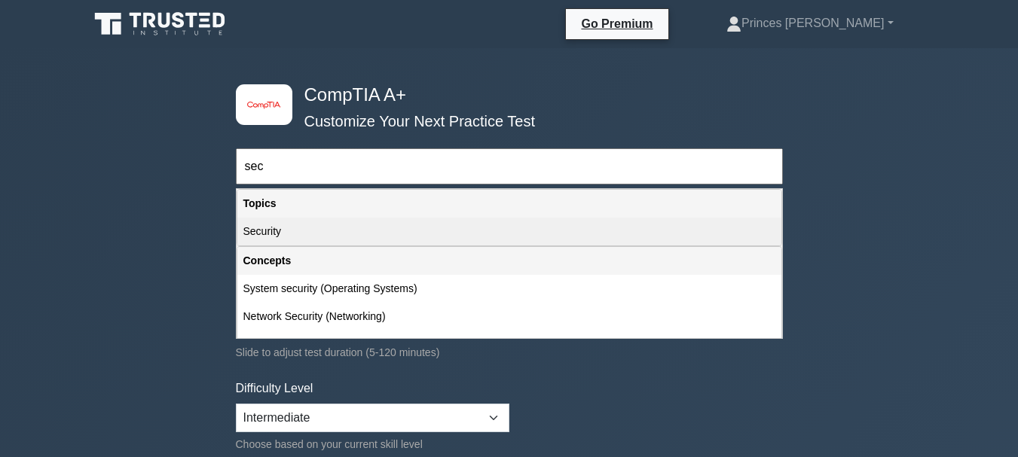
click at [335, 225] on div "Security" at bounding box center [509, 232] width 544 height 28
type input "Security"
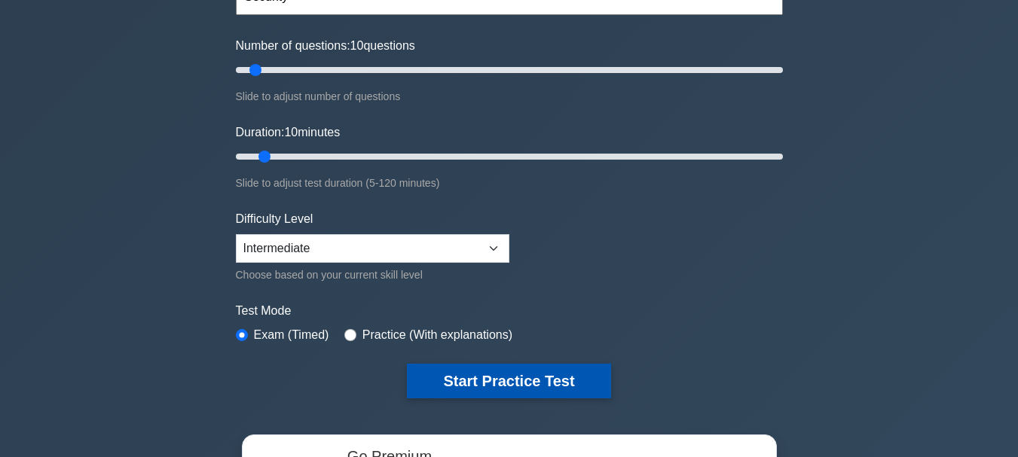
scroll to position [170, 0]
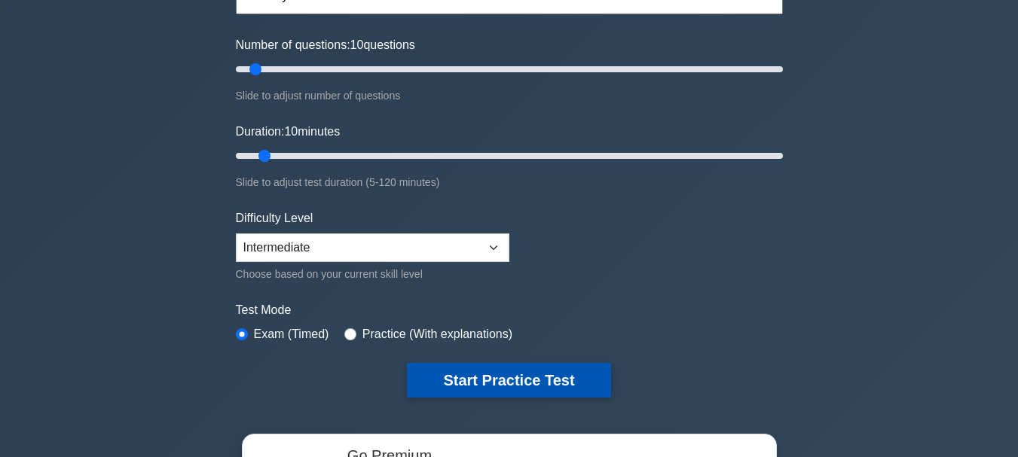
click at [457, 378] on button "Start Practice Test" at bounding box center [508, 380] width 203 height 35
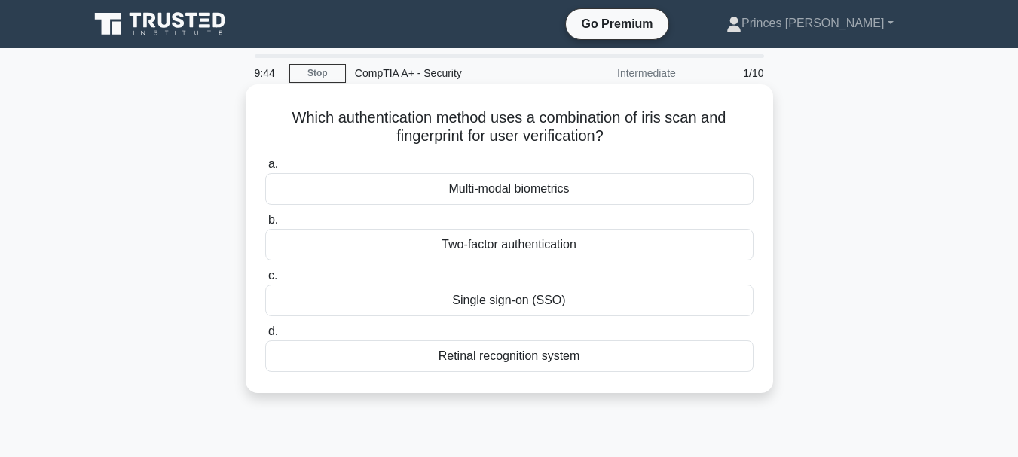
click at [527, 191] on div "Multi-modal biometrics" at bounding box center [509, 189] width 488 height 32
click at [265, 170] on input "a. Multi-modal biometrics" at bounding box center [265, 165] width 0 height 10
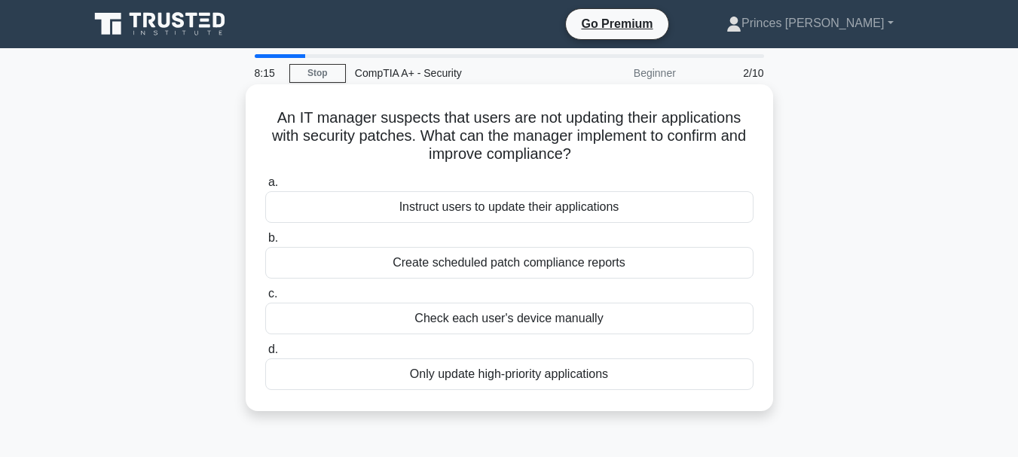
click at [518, 210] on div "Instruct users to update their applications" at bounding box center [509, 207] width 488 height 32
click at [265, 188] on input "a. Instruct users to update their applications" at bounding box center [265, 183] width 0 height 10
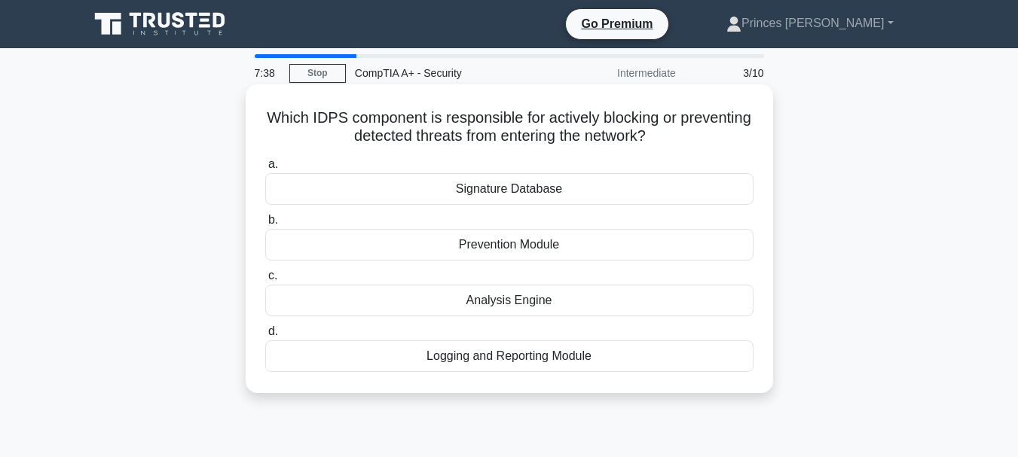
click at [493, 257] on div "Prevention Module" at bounding box center [509, 245] width 488 height 32
click at [265, 225] on input "b. Prevention Module" at bounding box center [265, 220] width 0 height 10
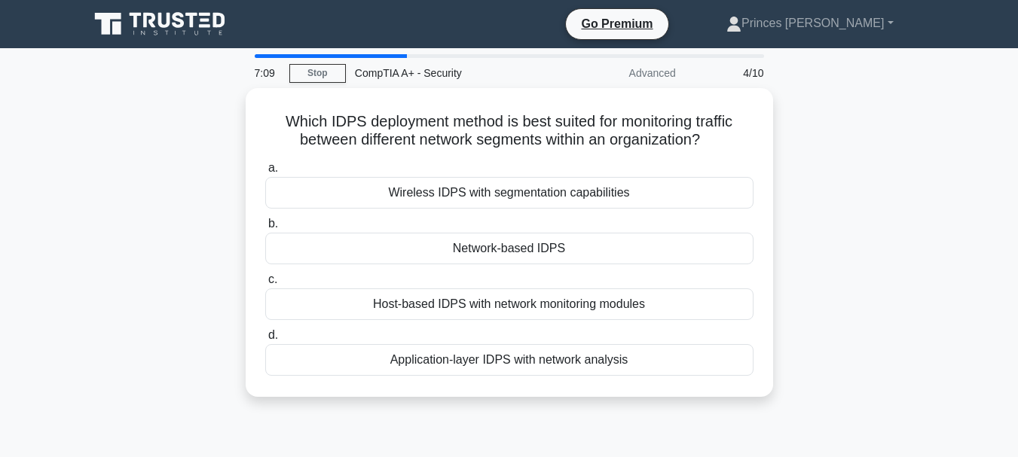
click at [493, 257] on div "Network-based IDPS" at bounding box center [509, 249] width 488 height 32
click at [265, 229] on input "b. Network-based IDPS" at bounding box center [265, 224] width 0 height 10
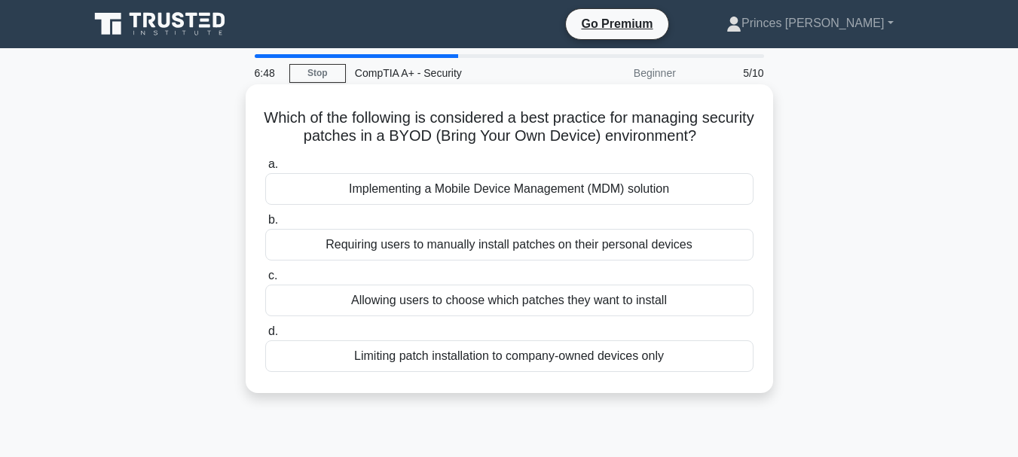
click at [490, 297] on div "Allowing users to choose which patches they want to install" at bounding box center [509, 301] width 488 height 32
click at [265, 281] on input "c. Allowing users to choose which patches they want to install" at bounding box center [265, 276] width 0 height 10
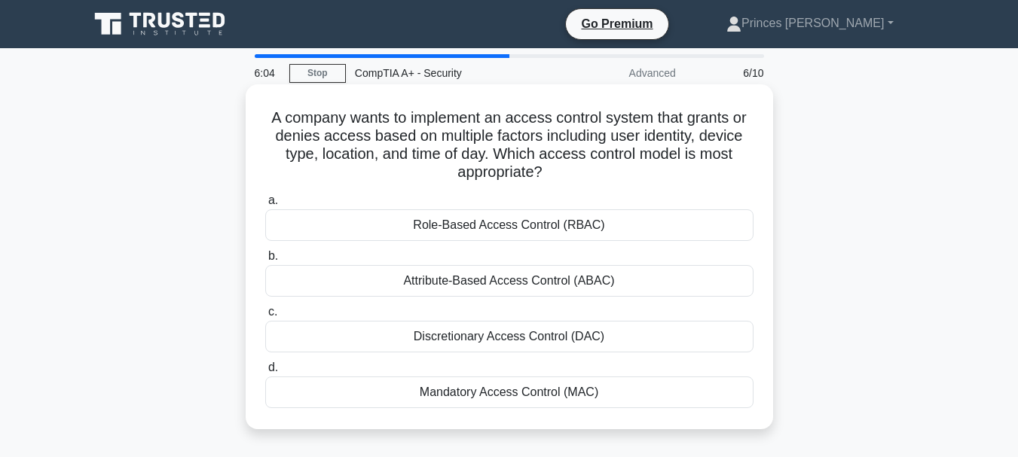
click at [532, 229] on div "Role-Based Access Control (RBAC)" at bounding box center [509, 225] width 488 height 32
click at [265, 206] on input "a. Role-Based Access Control (RBAC)" at bounding box center [265, 201] width 0 height 10
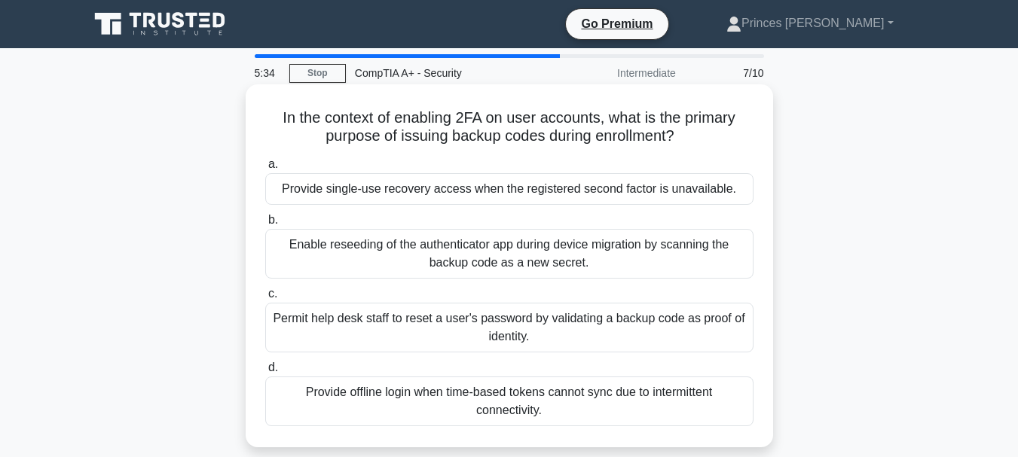
click at [527, 178] on div "Provide single-use recovery access when the registered second factor is unavail…" at bounding box center [509, 189] width 488 height 32
click at [265, 170] on input "a. Provide single-use recovery access when the registered second factor is unav…" at bounding box center [265, 165] width 0 height 10
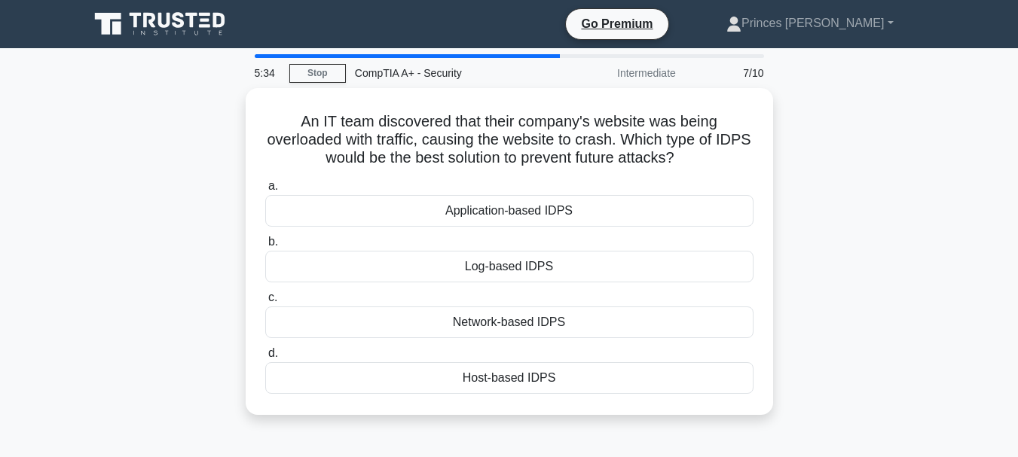
click at [527, 178] on label "a. Application-based IDPS" at bounding box center [509, 202] width 488 height 50
click at [265, 182] on input "a. Application-based IDPS" at bounding box center [265, 187] width 0 height 10
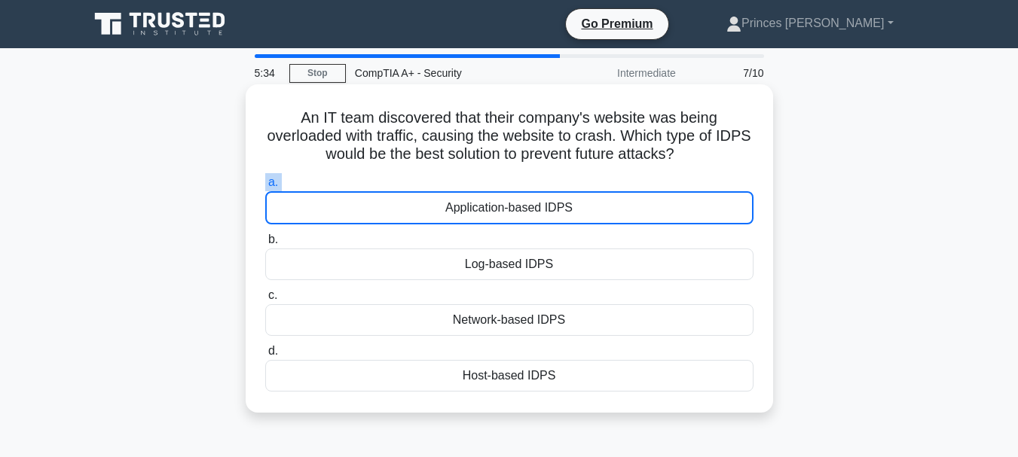
click at [527, 178] on label "a. Application-based IDPS" at bounding box center [509, 198] width 488 height 51
click at [265, 178] on input "a. Application-based IDPS" at bounding box center [265, 183] width 0 height 10
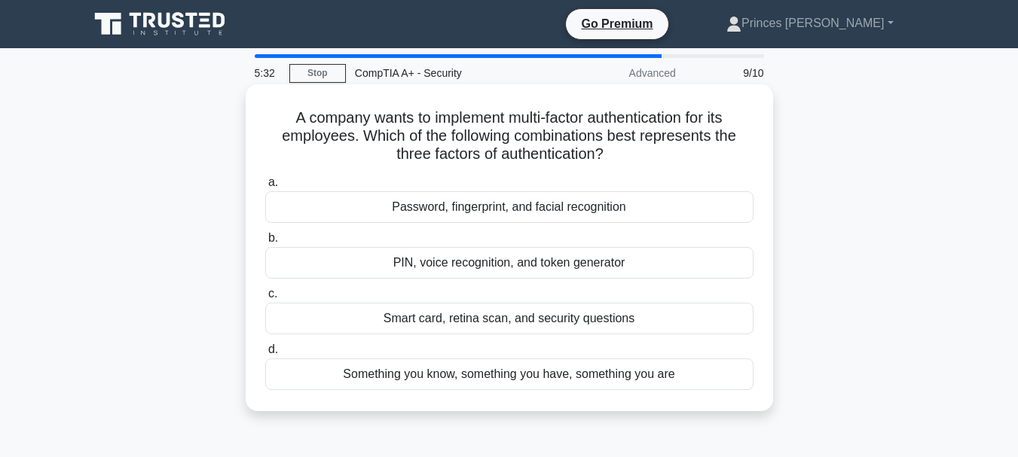
click at [520, 233] on label "b. PIN, voice recognition, and token generator" at bounding box center [509, 254] width 488 height 50
click at [265, 234] on input "b. PIN, voice recognition, and token generator" at bounding box center [265, 239] width 0 height 10
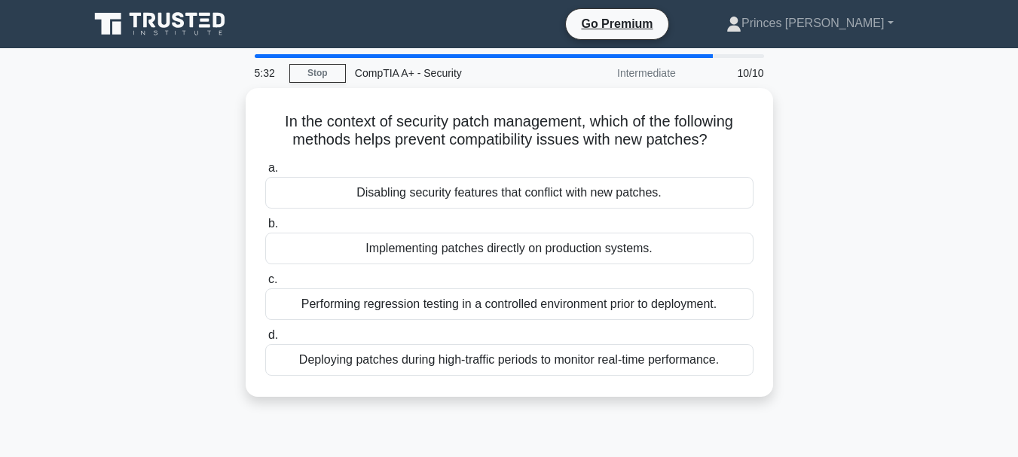
click at [520, 233] on div "Implementing patches directly on production systems." at bounding box center [509, 249] width 488 height 32
click at [265, 229] on input "b. Implementing patches directly on production systems." at bounding box center [265, 224] width 0 height 10
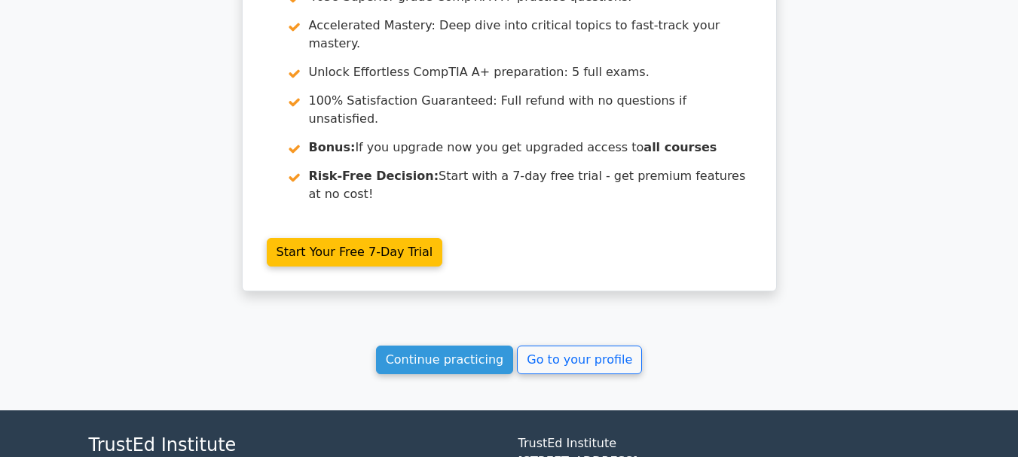
scroll to position [2530, 0]
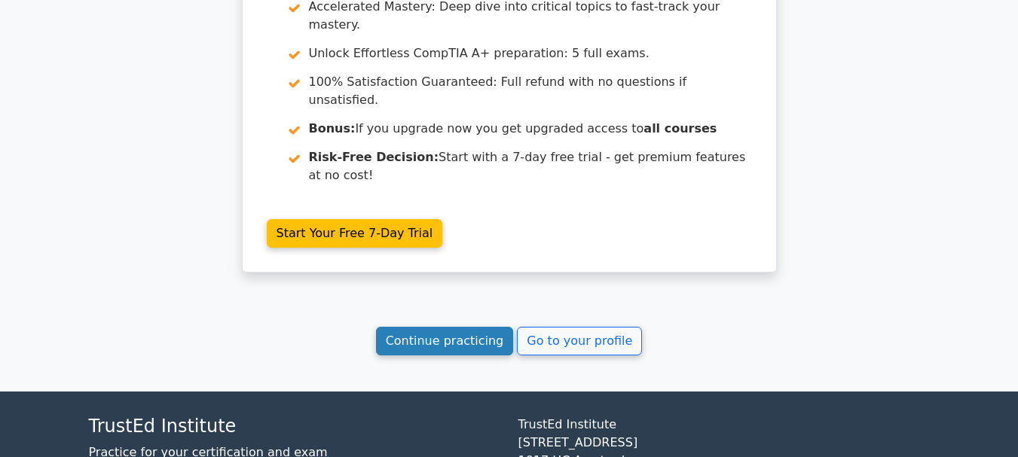
click at [472, 327] on link "Continue practicing" at bounding box center [445, 341] width 138 height 29
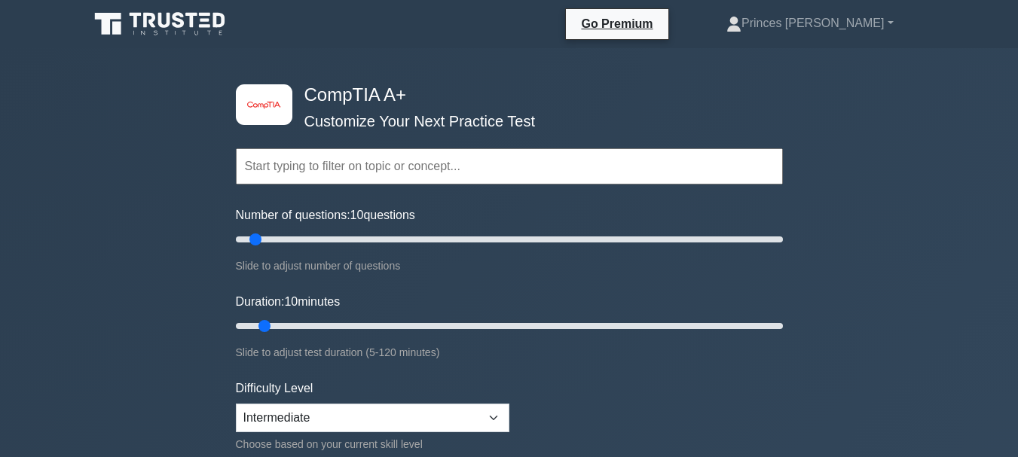
click at [381, 162] on input "text" at bounding box center [509, 166] width 547 height 36
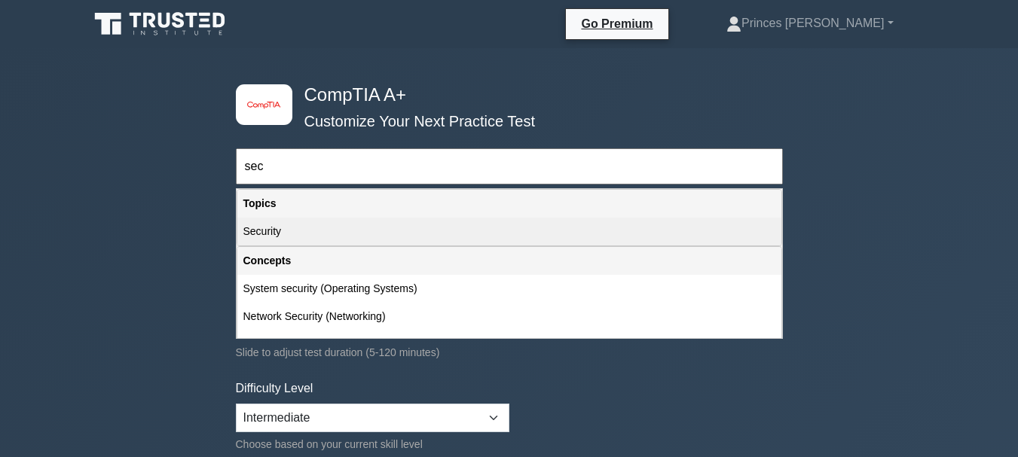
click at [344, 245] on div "Security" at bounding box center [509, 232] width 544 height 28
type input "Security"
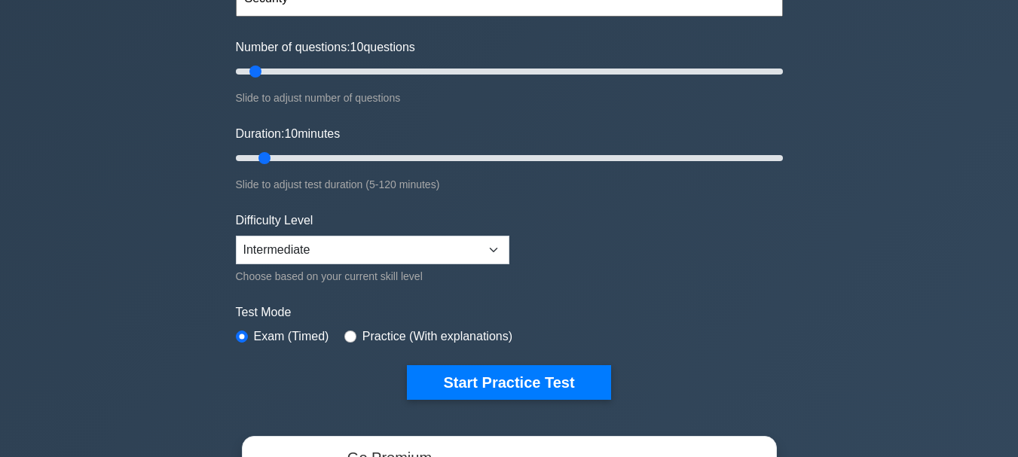
scroll to position [199, 0]
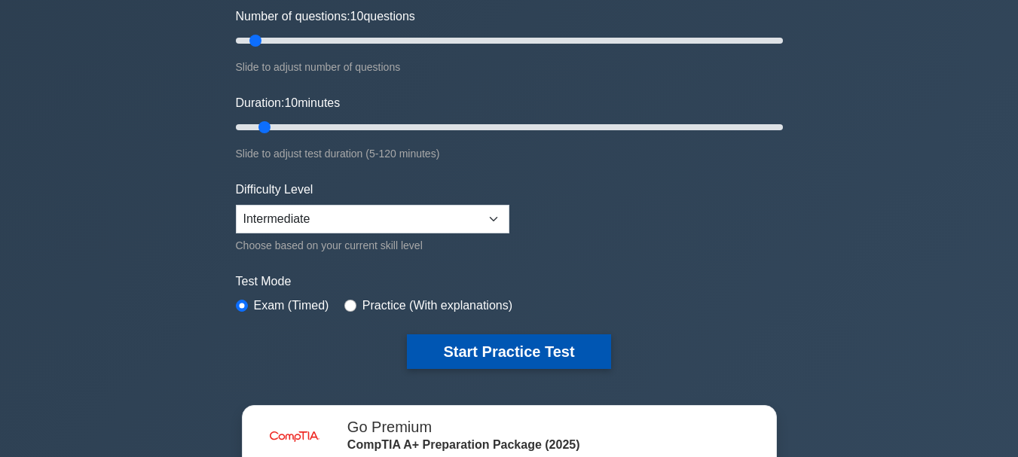
click at [494, 360] on button "Start Practice Test" at bounding box center [508, 351] width 203 height 35
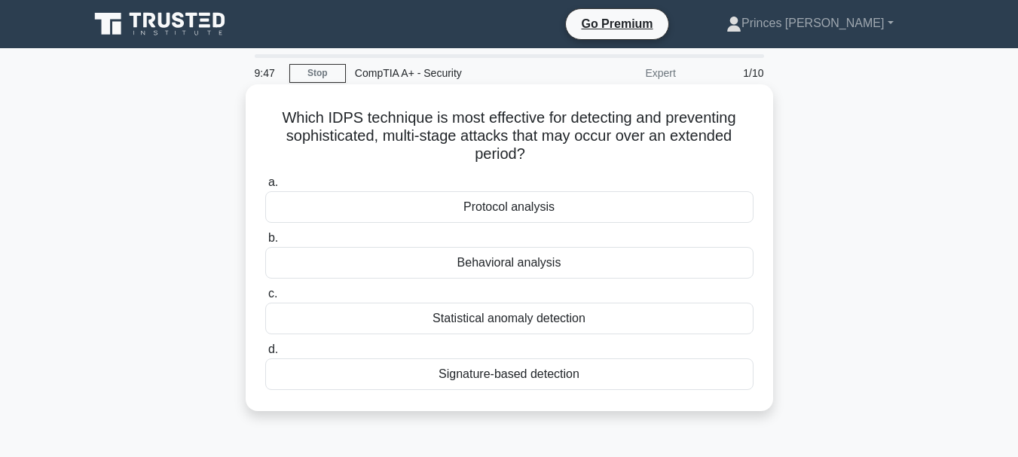
click at [404, 262] on div "Behavioral analysis" at bounding box center [509, 263] width 488 height 32
click at [265, 243] on input "b. Behavioral analysis" at bounding box center [265, 239] width 0 height 10
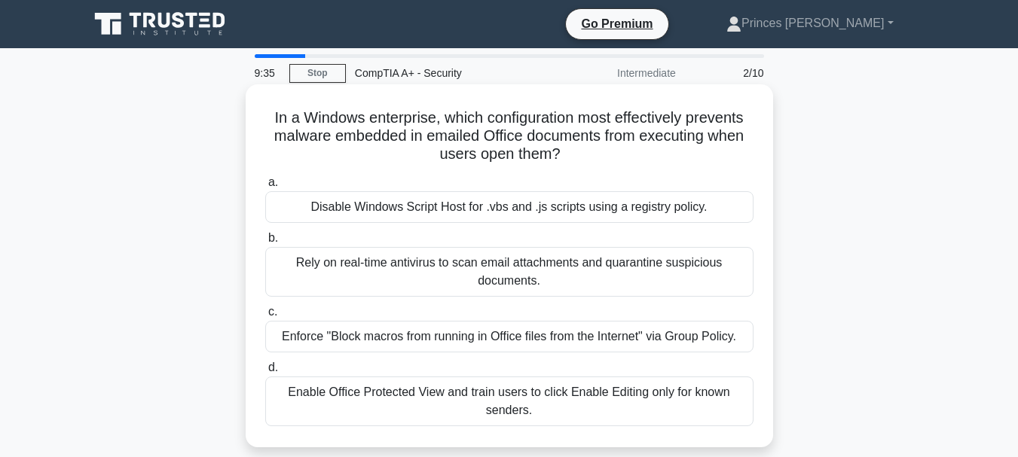
click at [327, 331] on div "Enforce "Block macros from running in Office files from the Internet" via Group…" at bounding box center [509, 337] width 488 height 32
click at [265, 317] on input "c. Enforce "Block macros from running in Office files from the Internet" via Gr…" at bounding box center [265, 312] width 0 height 10
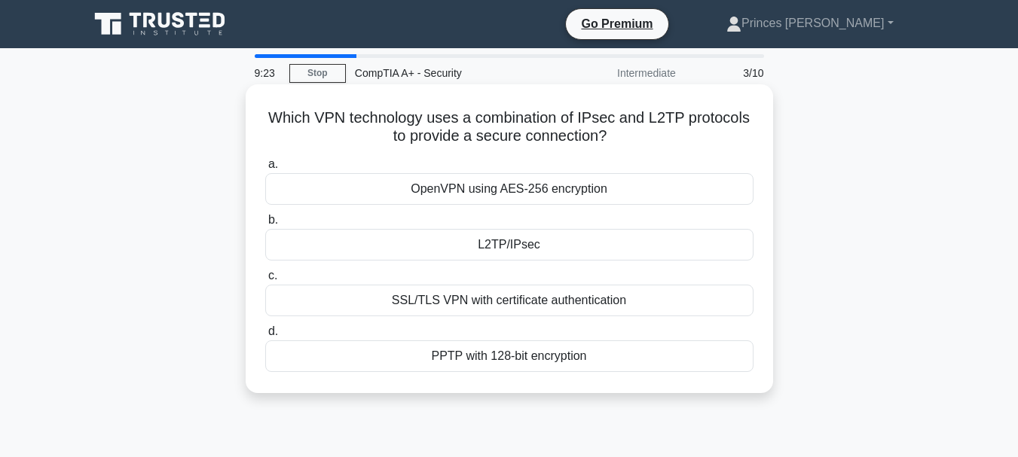
click at [383, 245] on div "L2TP/IPsec" at bounding box center [509, 245] width 488 height 32
click at [265, 225] on input "b. L2TP/IPsec" at bounding box center [265, 220] width 0 height 10
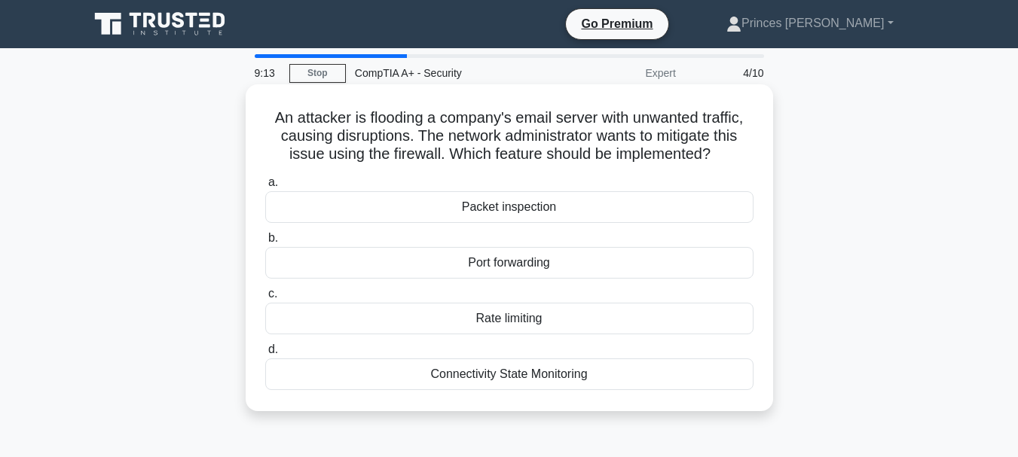
click at [369, 313] on div "Rate limiting" at bounding box center [509, 319] width 488 height 32
click at [265, 299] on input "c. Rate limiting" at bounding box center [265, 294] width 0 height 10
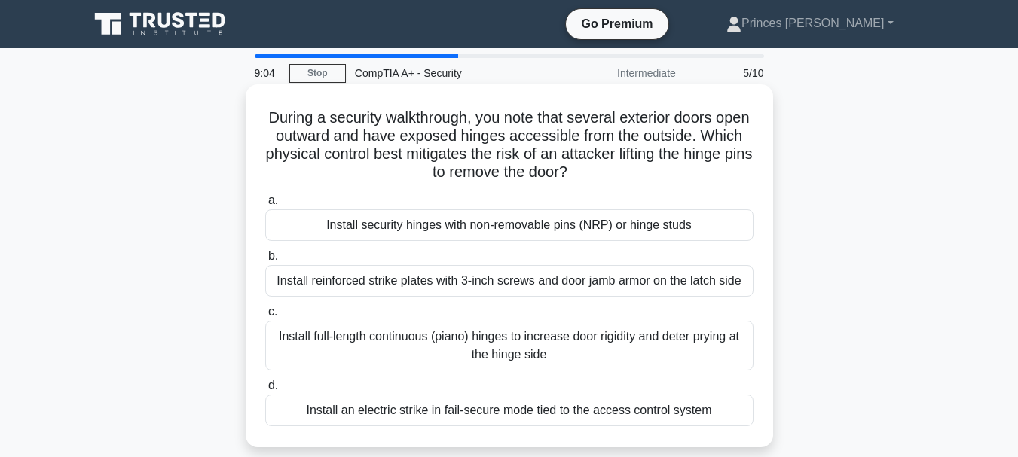
click at [385, 230] on div "Install security hinges with non-removable pins (NRP) or hinge studs" at bounding box center [509, 225] width 488 height 32
click at [265, 206] on input "a. Install security hinges with non-removable pins (NRP) or hinge studs" at bounding box center [265, 201] width 0 height 10
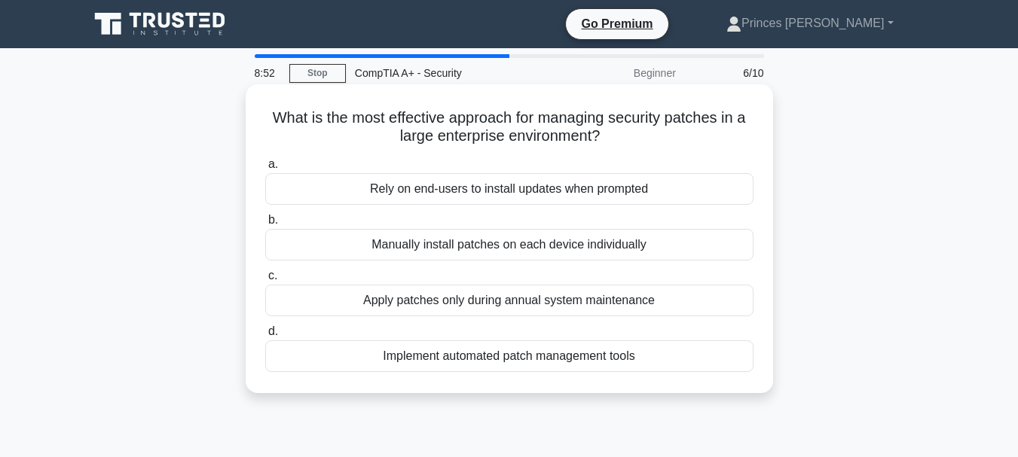
click at [417, 355] on div "Implement automated patch management tools" at bounding box center [509, 357] width 488 height 32
click at [265, 337] on input "d. Implement automated patch management tools" at bounding box center [265, 332] width 0 height 10
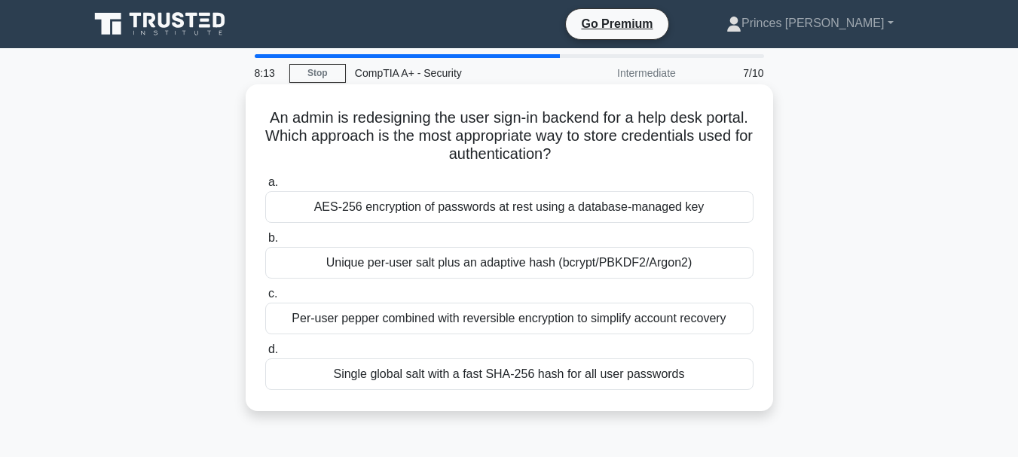
click at [414, 269] on div "Unique per-user salt plus an adaptive hash (bcrypt/PBKDF2/Argon2)" at bounding box center [509, 263] width 488 height 32
click at [265, 243] on input "b. Unique per-user salt plus an adaptive hash (bcrypt/PBKDF2/Argon2)" at bounding box center [265, 239] width 0 height 10
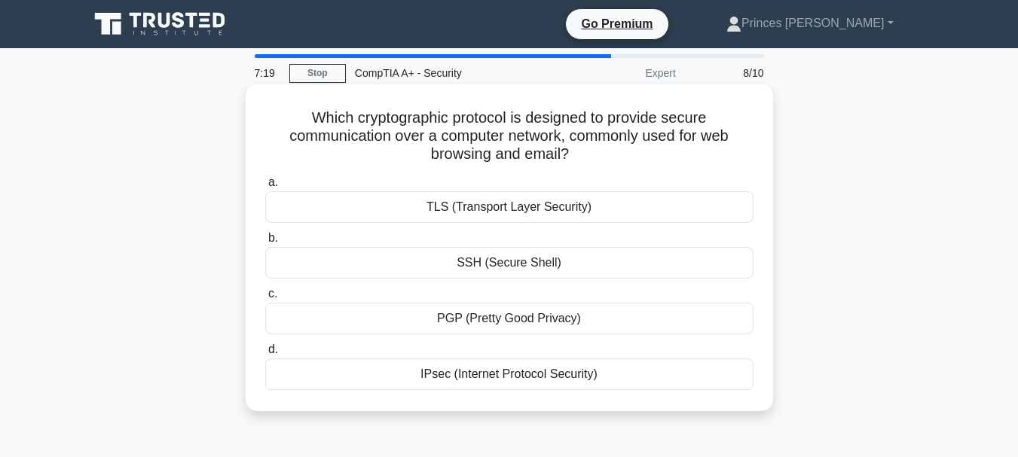
click at [478, 206] on div "TLS (Transport Layer Security)" at bounding box center [509, 207] width 488 height 32
click at [265, 188] on input "a. TLS (Transport Layer Security)" at bounding box center [265, 183] width 0 height 10
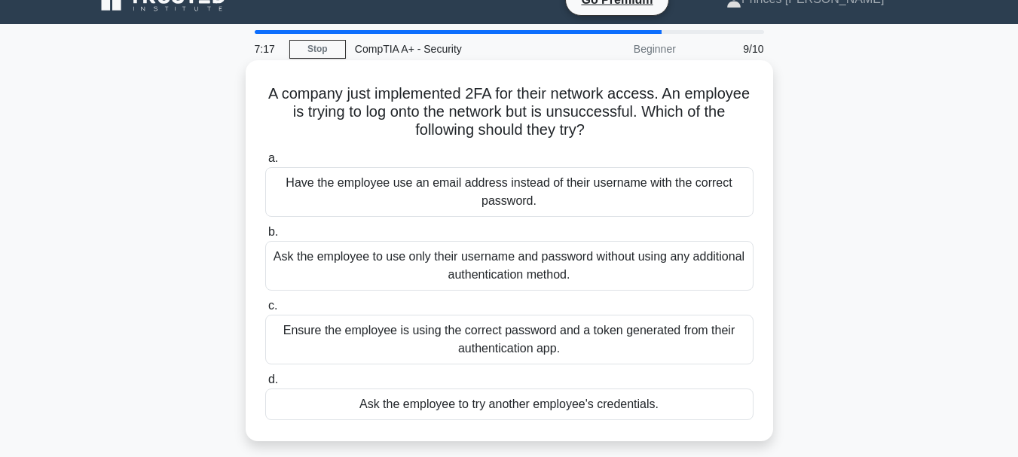
scroll to position [23, 0]
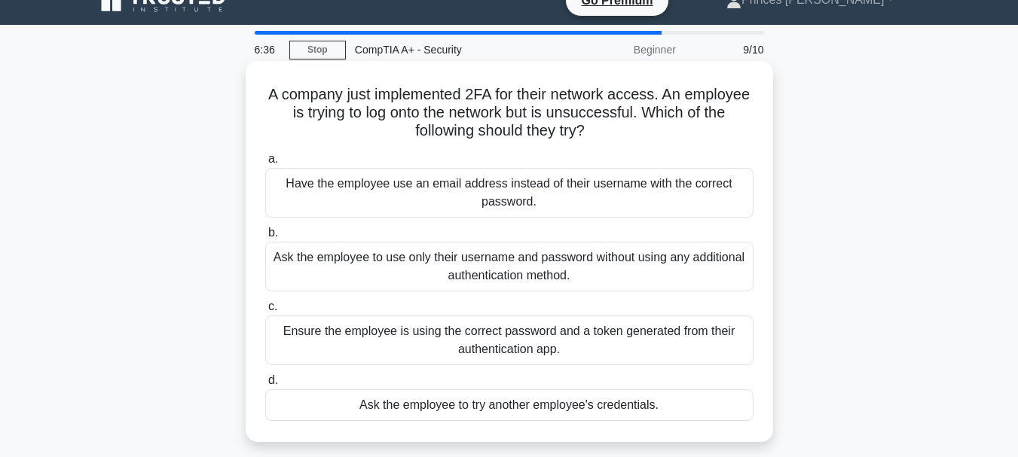
click at [460, 338] on div "Ensure the employee is using the correct password and a token generated from th…" at bounding box center [509, 341] width 488 height 50
click at [265, 312] on input "c. Ensure the employee is using the correct password and a token generated from…" at bounding box center [265, 307] width 0 height 10
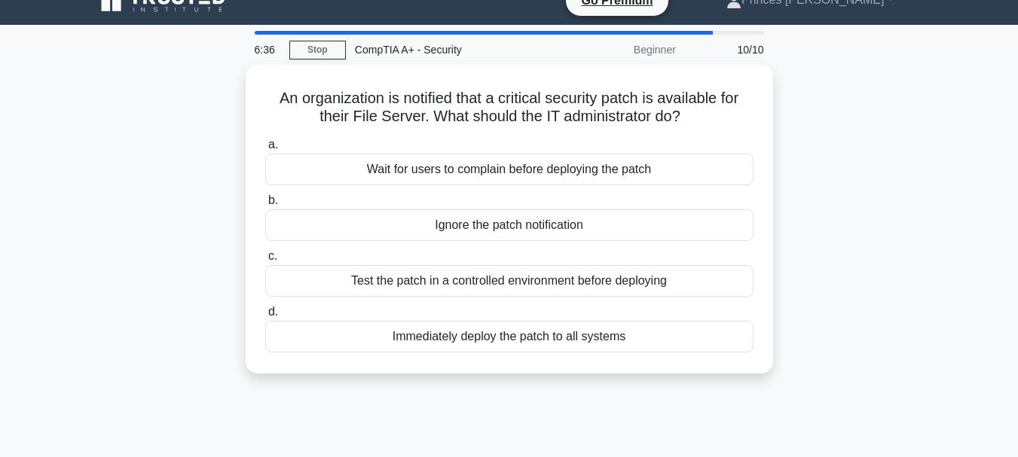
scroll to position [0, 0]
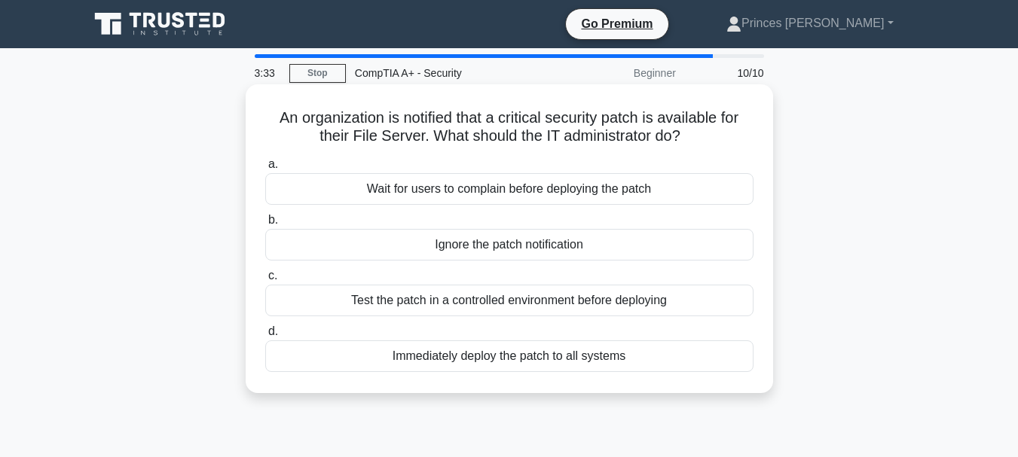
click at [461, 304] on div "Test the patch in a controlled environment before deploying" at bounding box center [509, 301] width 488 height 32
click at [265, 281] on input "c. Test the patch in a controlled environment before deploying" at bounding box center [265, 276] width 0 height 10
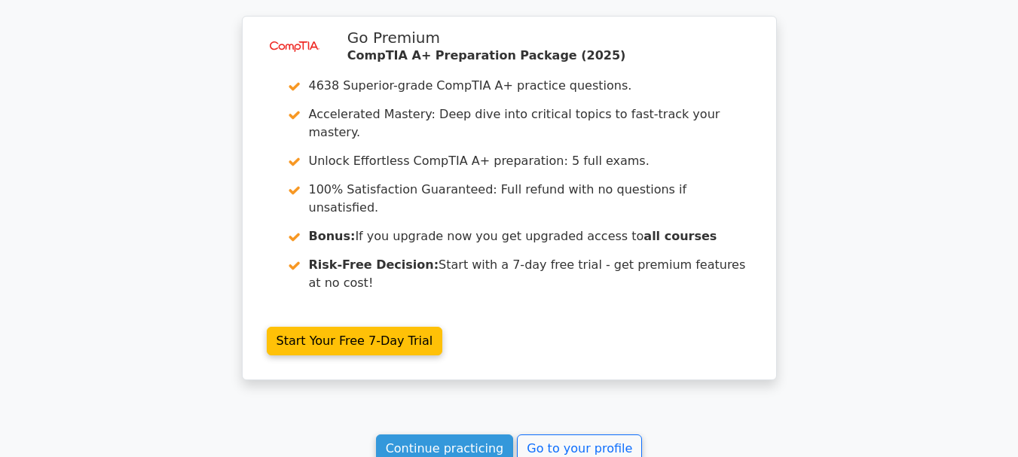
scroll to position [2658, 0]
